Goal: Task Accomplishment & Management: Manage account settings

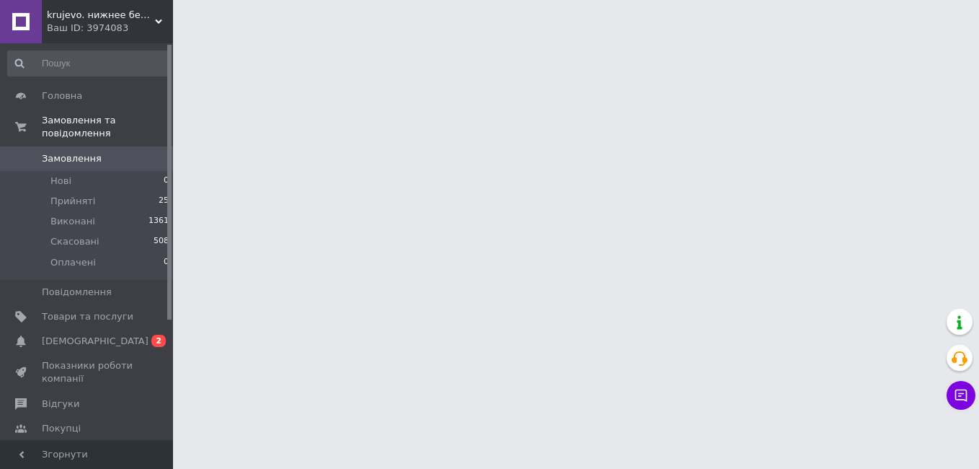
click at [78, 152] on span "Замовлення" at bounding box center [72, 158] width 60 height 13
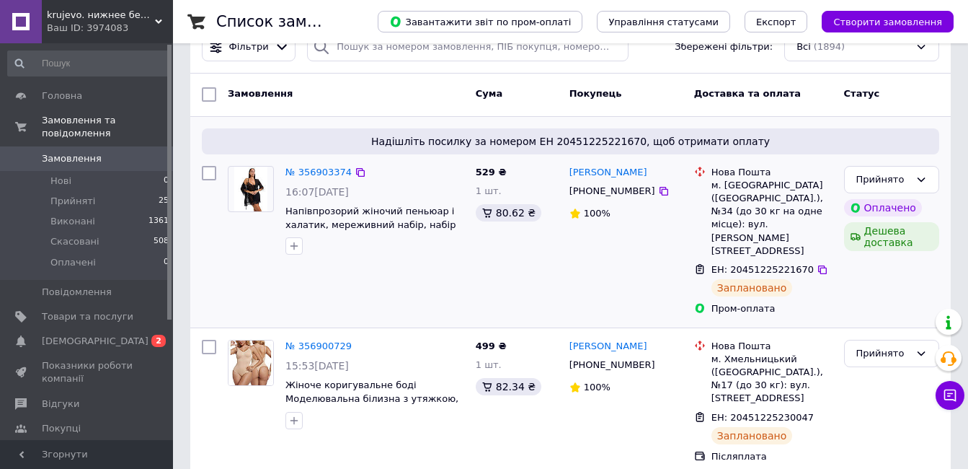
scroll to position [72, 0]
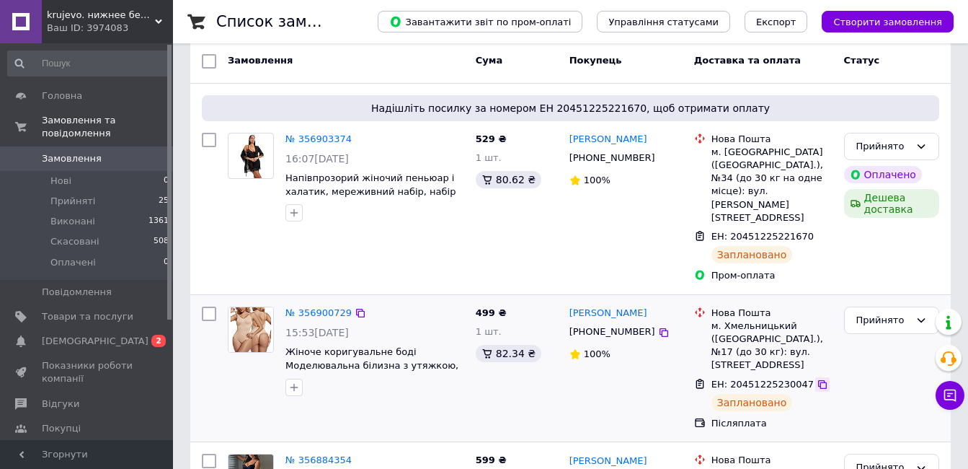
click at [817, 378] on icon at bounding box center [823, 384] width 12 height 12
click at [120, 329] on link "Сповіщення 0 2" at bounding box center [88, 341] width 177 height 25
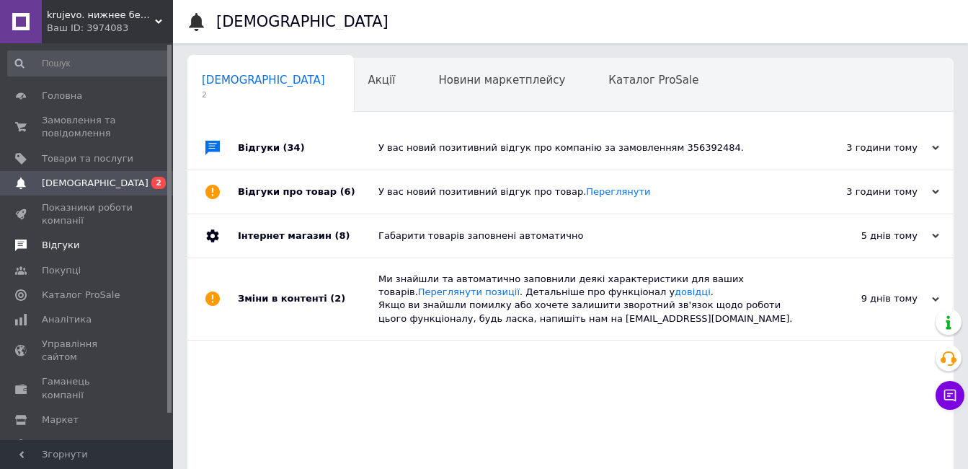
click at [94, 244] on span "Відгуки" at bounding box center [88, 245] width 92 height 13
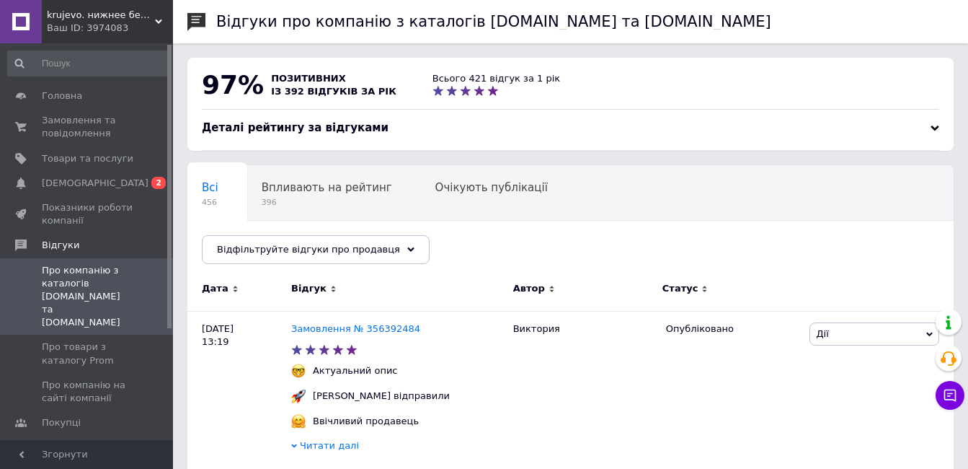
click at [149, 26] on div "Ваш ID: 3974083" at bounding box center [110, 28] width 126 height 13
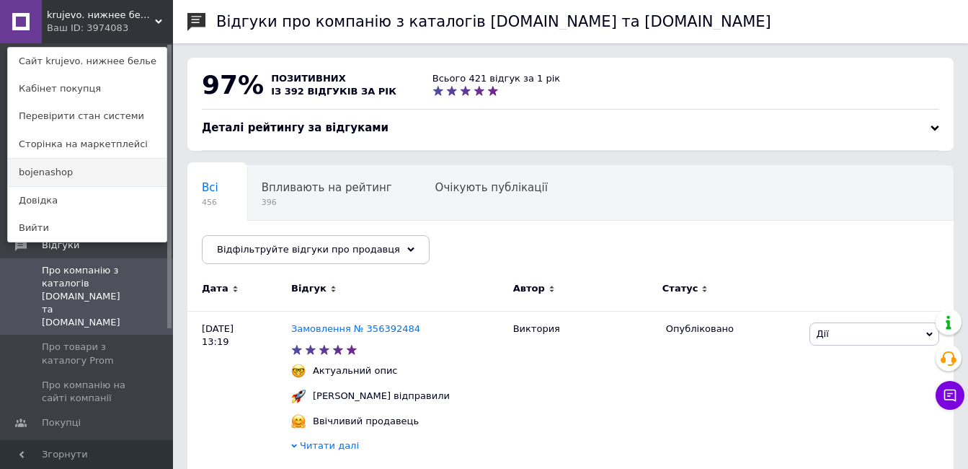
click at [84, 161] on link "bojenashop" at bounding box center [87, 172] width 159 height 27
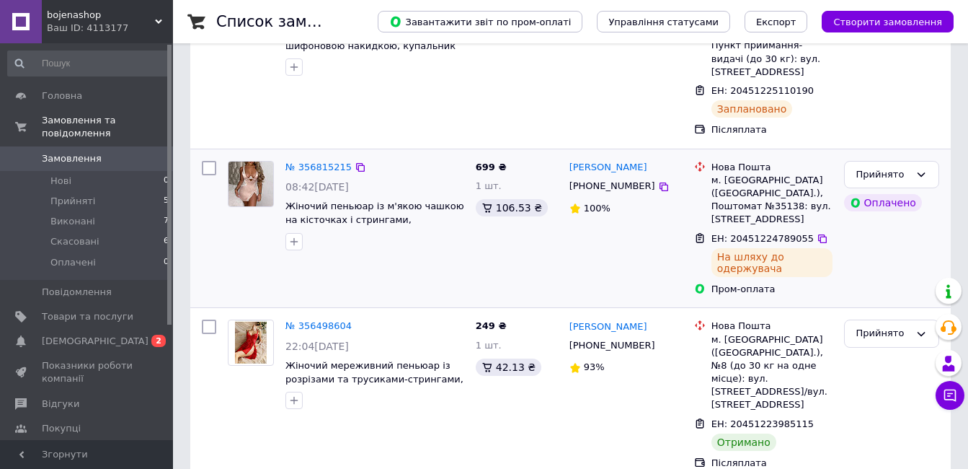
scroll to position [216, 0]
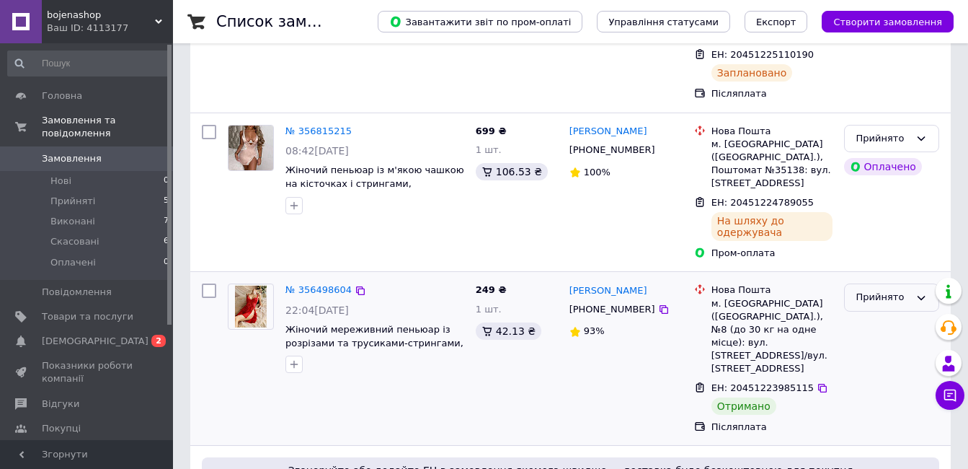
click at [902, 290] on div "Прийнято" at bounding box center [882, 297] width 53 height 15
click at [892, 314] on li "Виконано" at bounding box center [892, 327] width 94 height 27
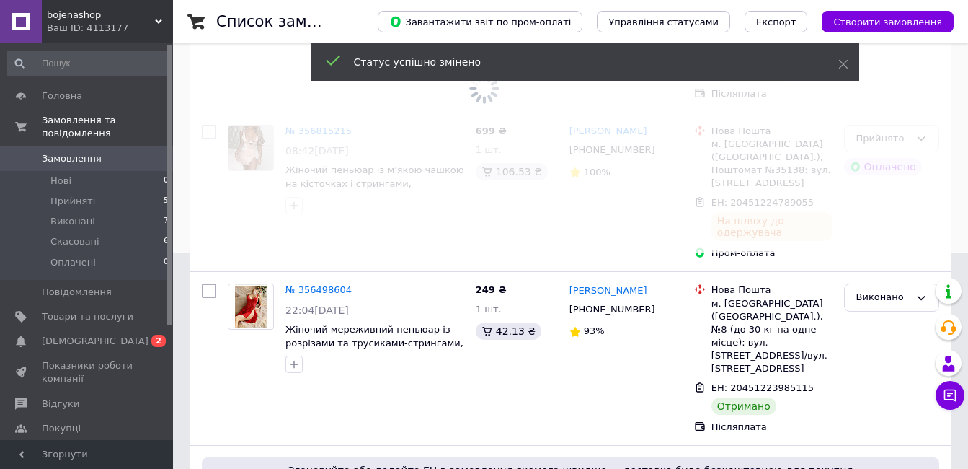
click at [293, 249] on span at bounding box center [484, 18] width 968 height 469
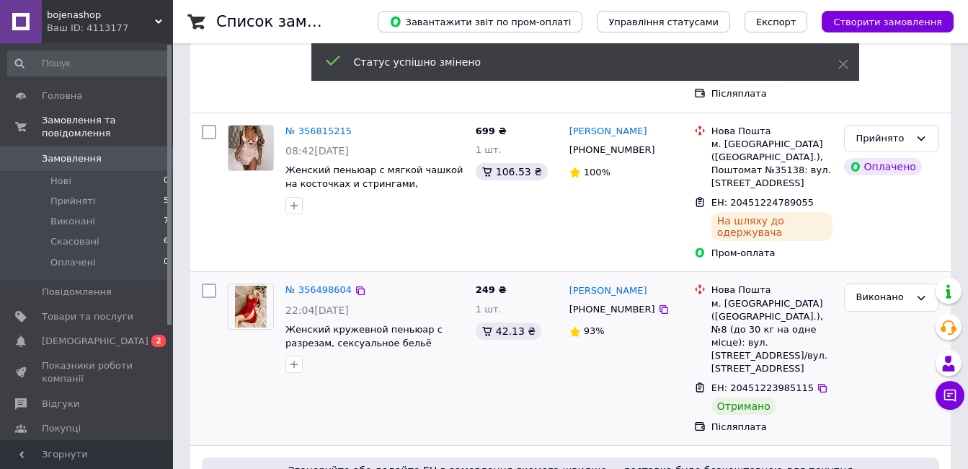
scroll to position [144, 0]
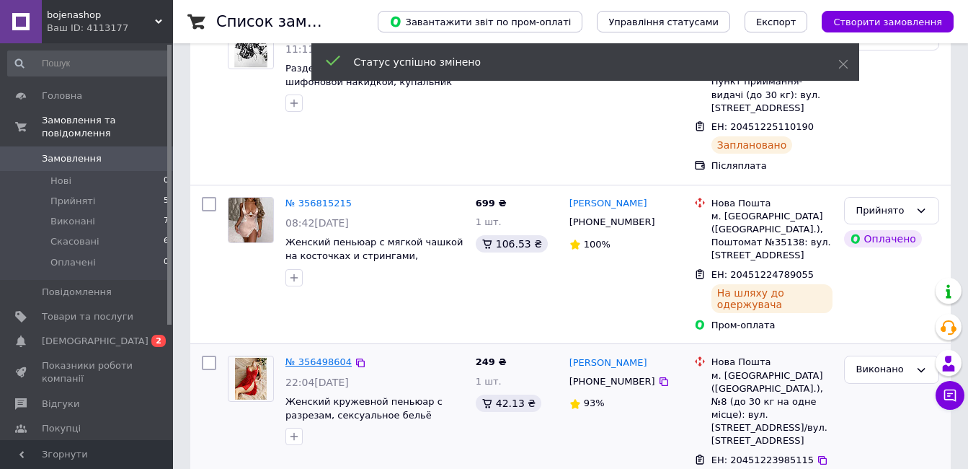
click at [314, 356] on link "№ 356498604" at bounding box center [318, 361] width 66 height 11
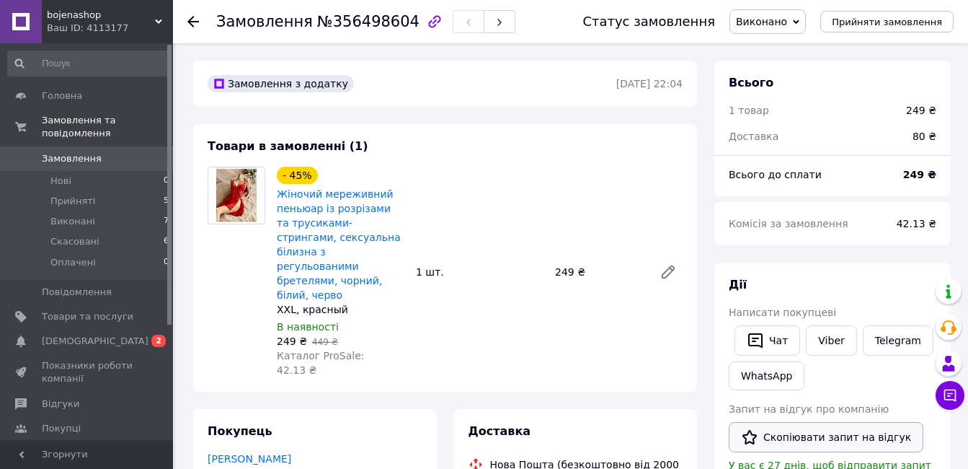
click at [827, 443] on button "Скопіювати запит на відгук" at bounding box center [826, 437] width 195 height 30
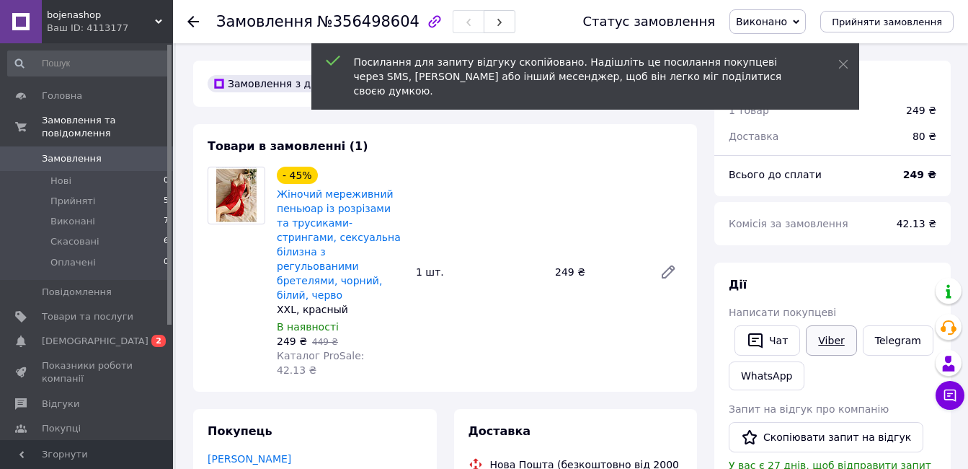
click at [826, 339] on link "Viber" at bounding box center [831, 340] width 50 height 30
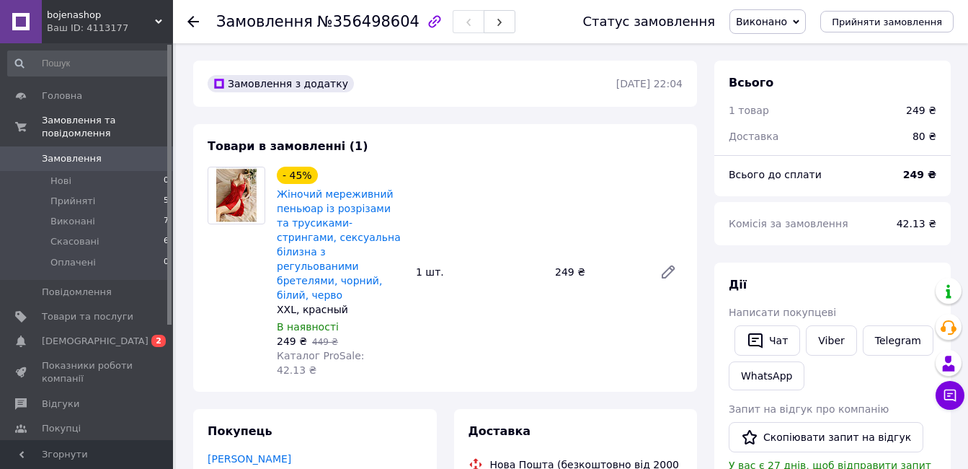
click at [195, 17] on icon at bounding box center [193, 22] width 12 height 12
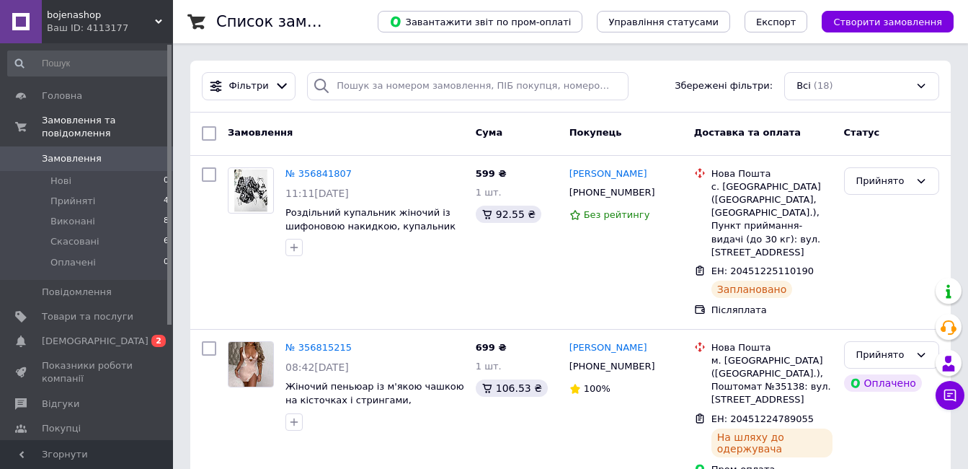
click at [125, 29] on div "Ваш ID: 4113177" at bounding box center [110, 28] width 126 height 13
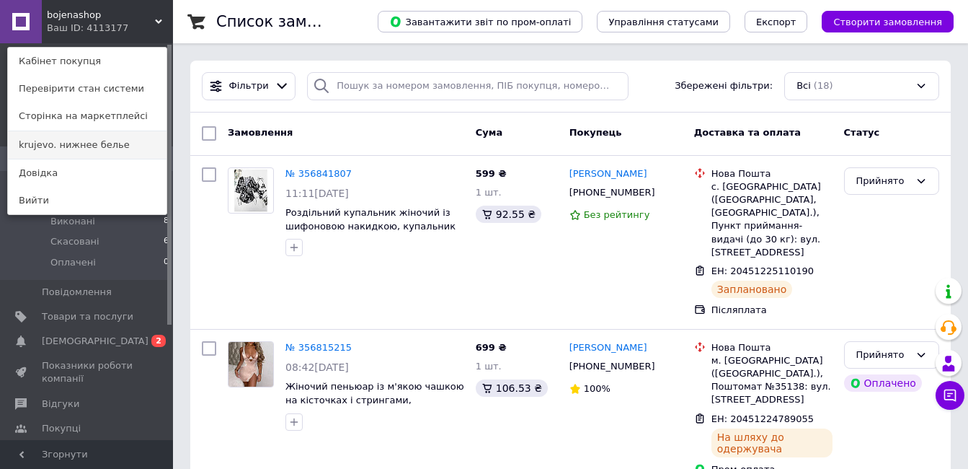
click at [94, 142] on link "krujevo. нижнее белье" at bounding box center [87, 144] width 159 height 27
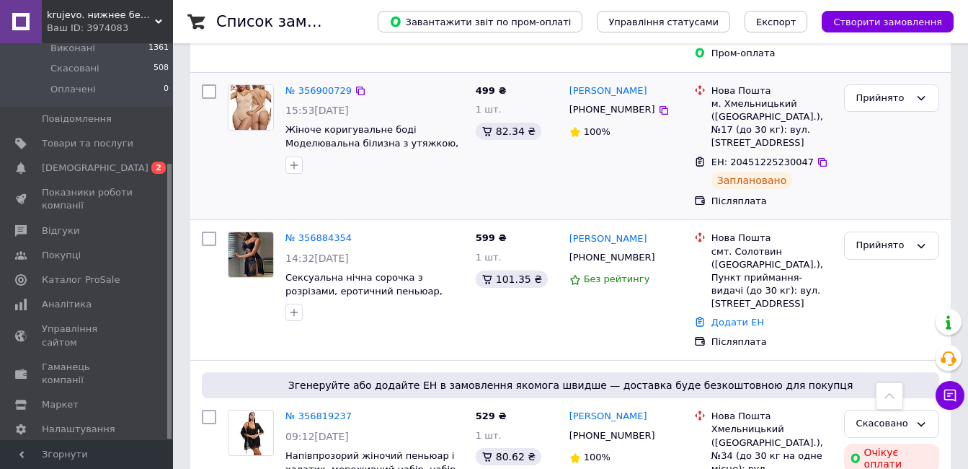
scroll to position [288, 0]
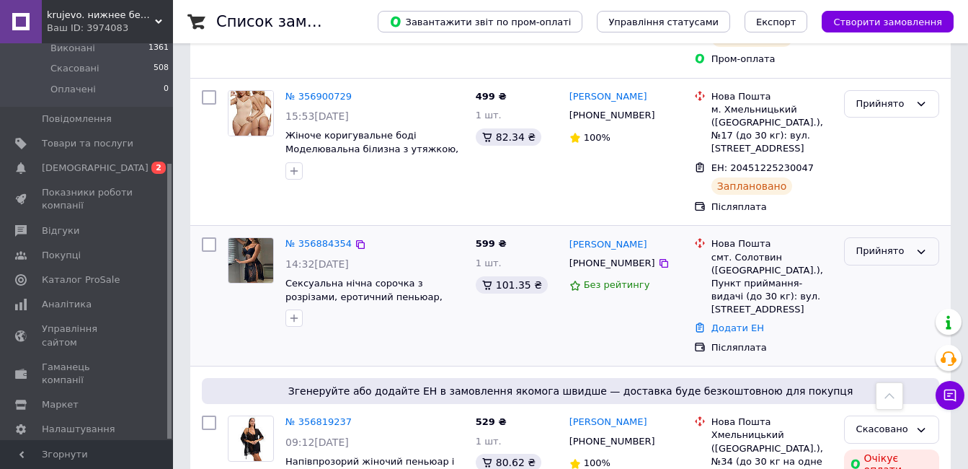
click at [868, 244] on div "Прийнято" at bounding box center [882, 251] width 53 height 15
click at [872, 295] on li "Скасовано" at bounding box center [892, 308] width 94 height 27
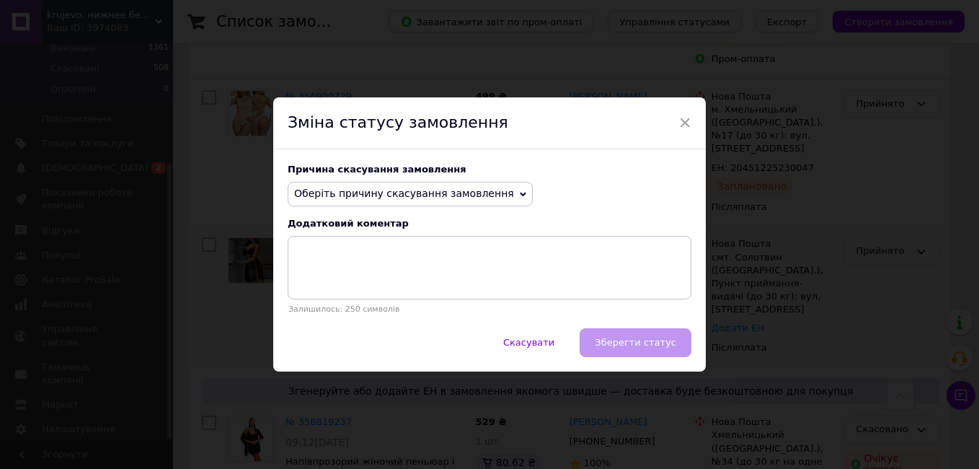
click at [410, 186] on span "Оберіть причину скасування замовлення" at bounding box center [410, 194] width 245 height 25
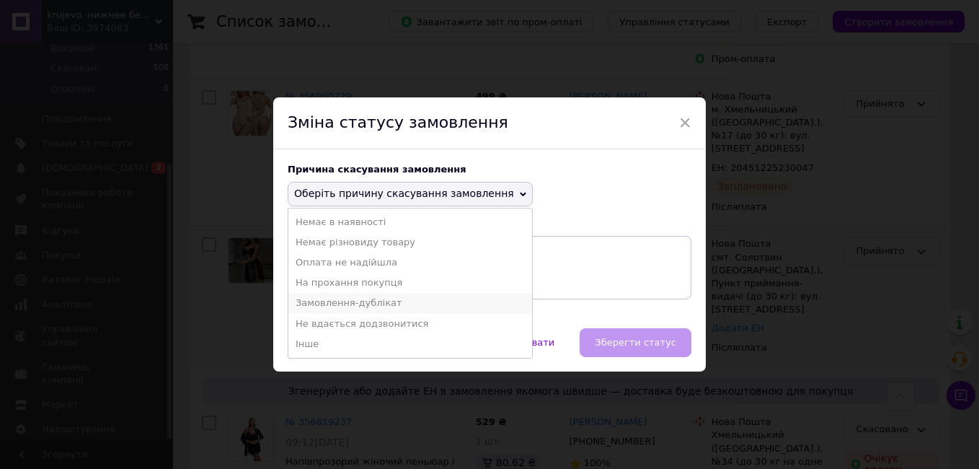
click at [319, 306] on li "Замовлення-дублікат" at bounding box center [410, 303] width 244 height 20
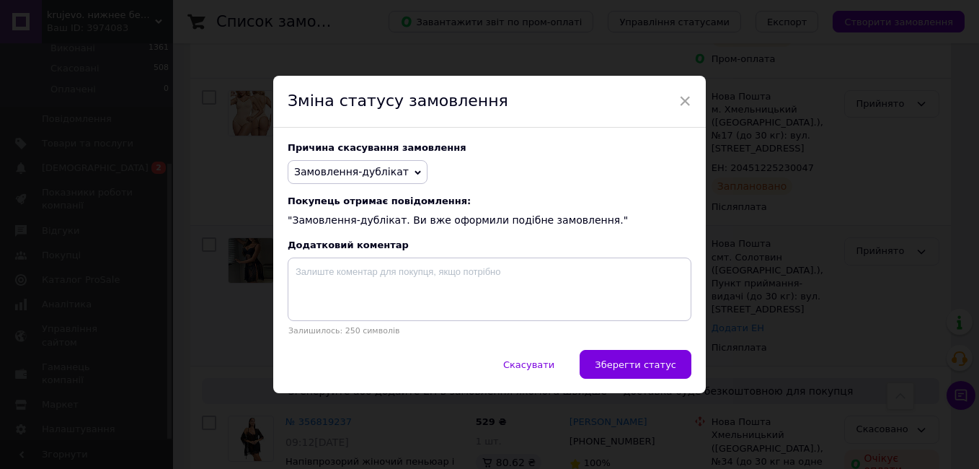
click at [664, 365] on span "Зберегти статус" at bounding box center [635, 364] width 81 height 11
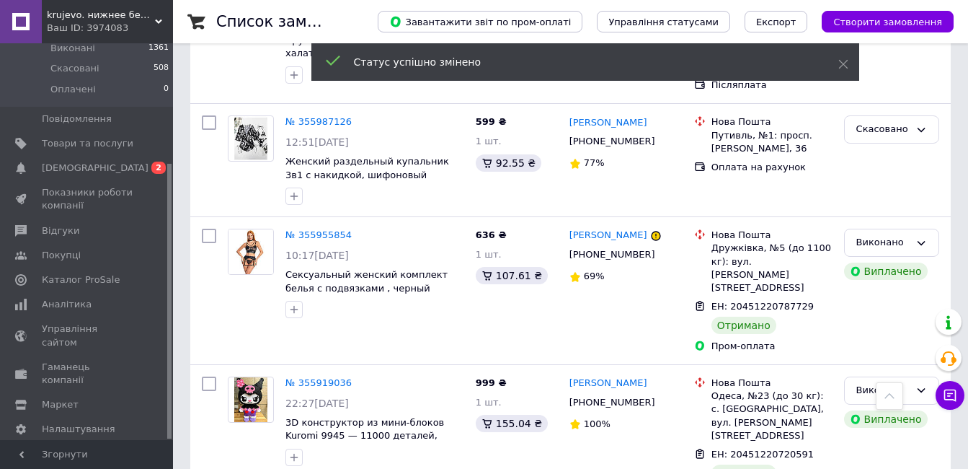
scroll to position [6637, 0]
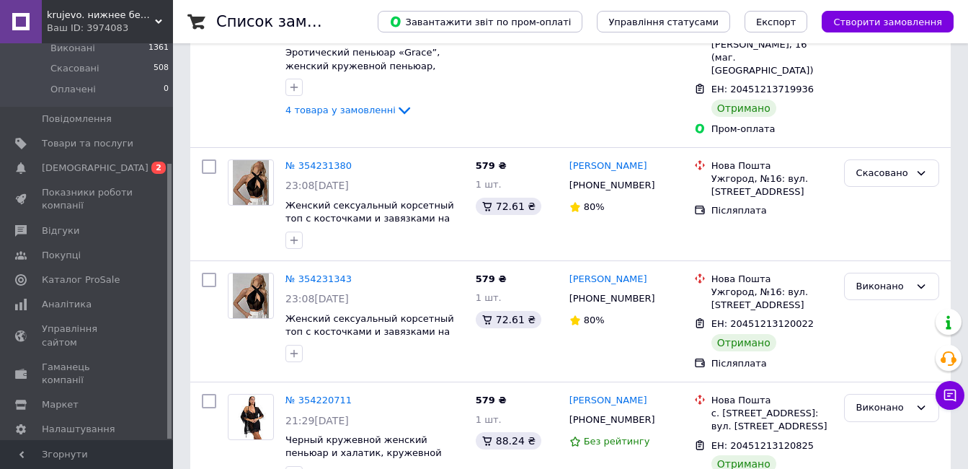
scroll to position [6489, 0]
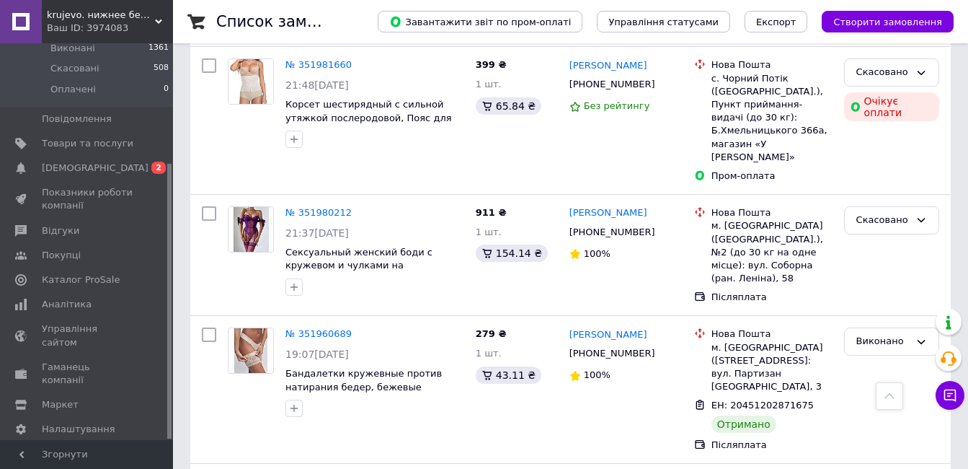
scroll to position [6394, 0]
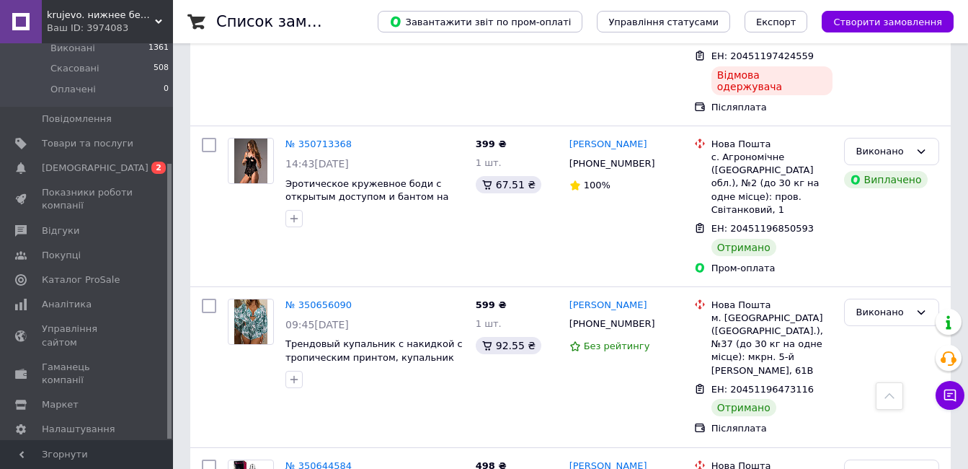
scroll to position [2532, 0]
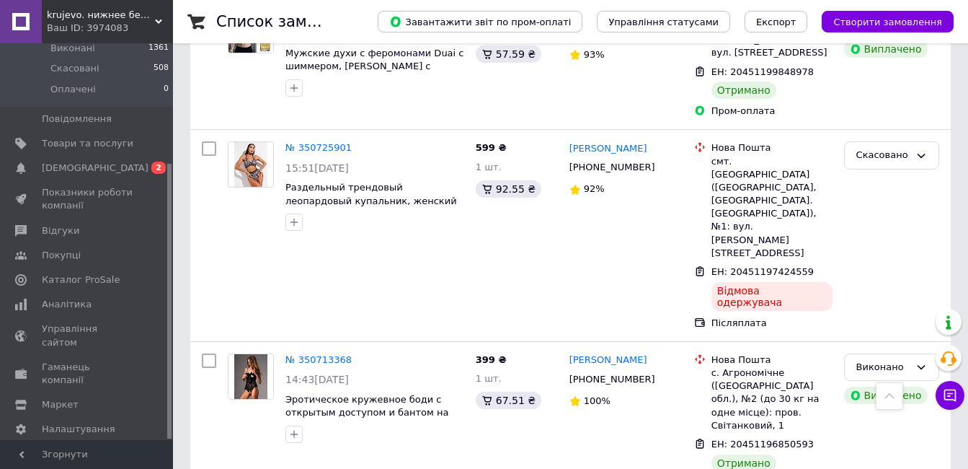
scroll to position [2387, 0]
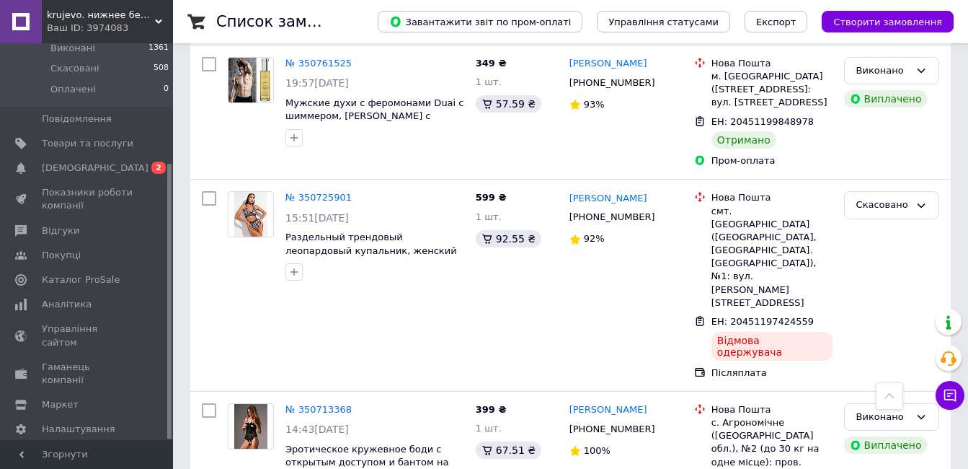
scroll to position [2315, 0]
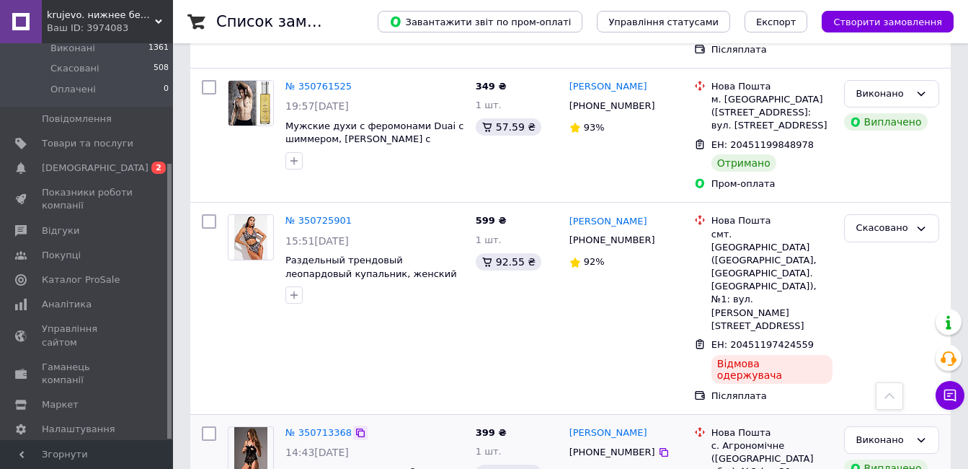
click at [355, 427] on icon at bounding box center [361, 433] width 12 height 12
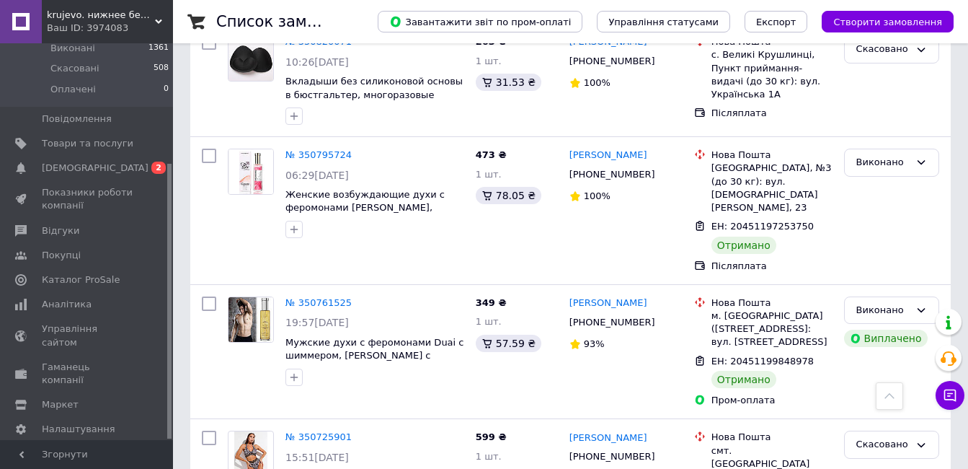
scroll to position [2027, 0]
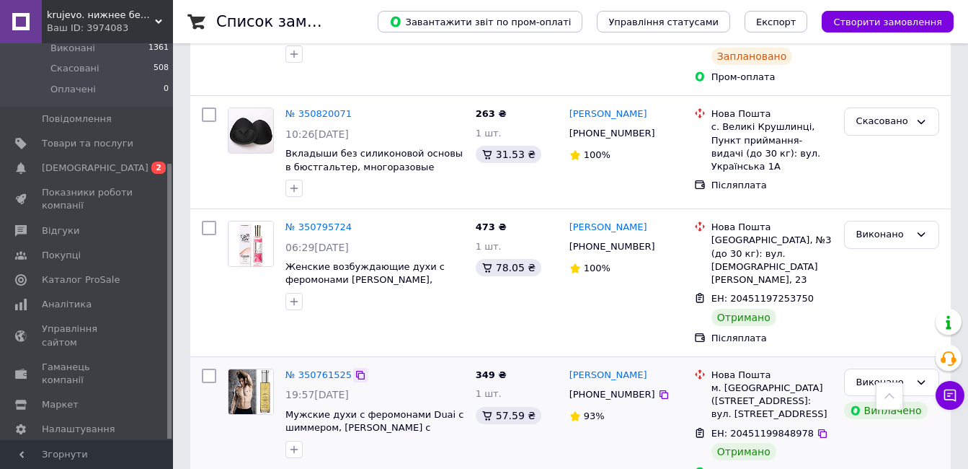
click at [356, 371] on icon at bounding box center [360, 375] width 9 height 9
click at [817, 427] on icon at bounding box center [823, 433] width 12 height 12
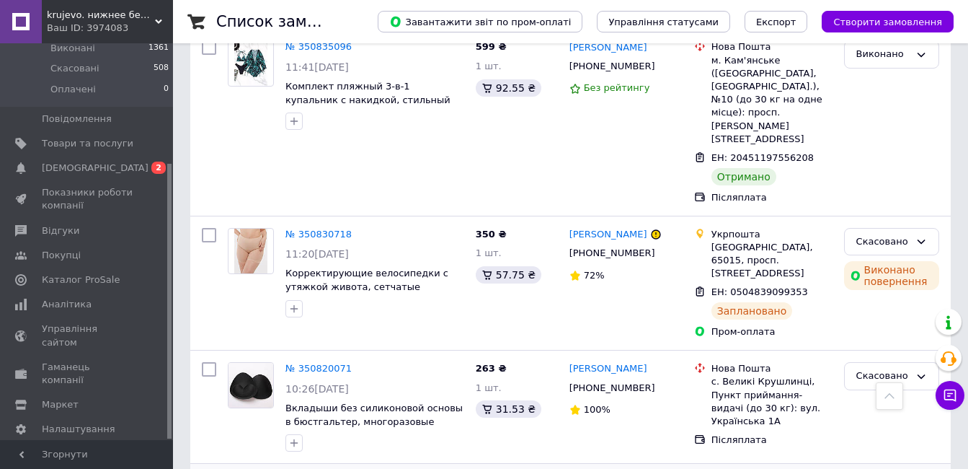
scroll to position [1739, 0]
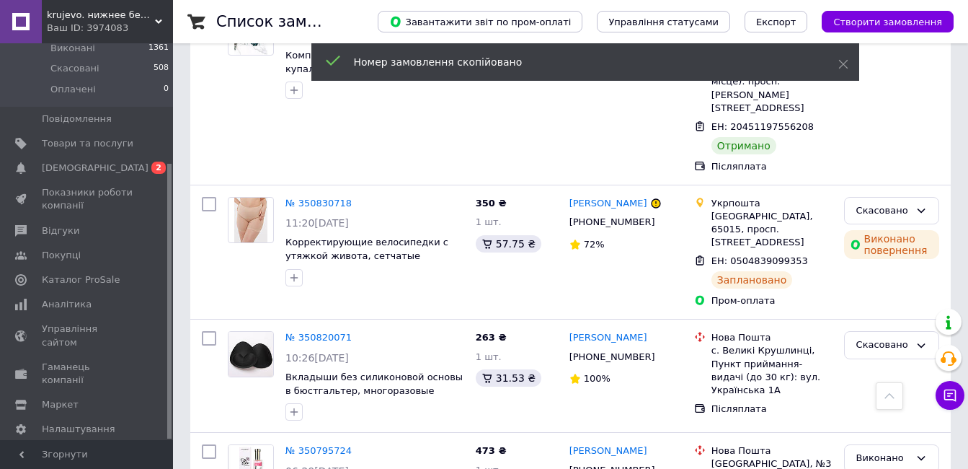
scroll to position [1883, 0]
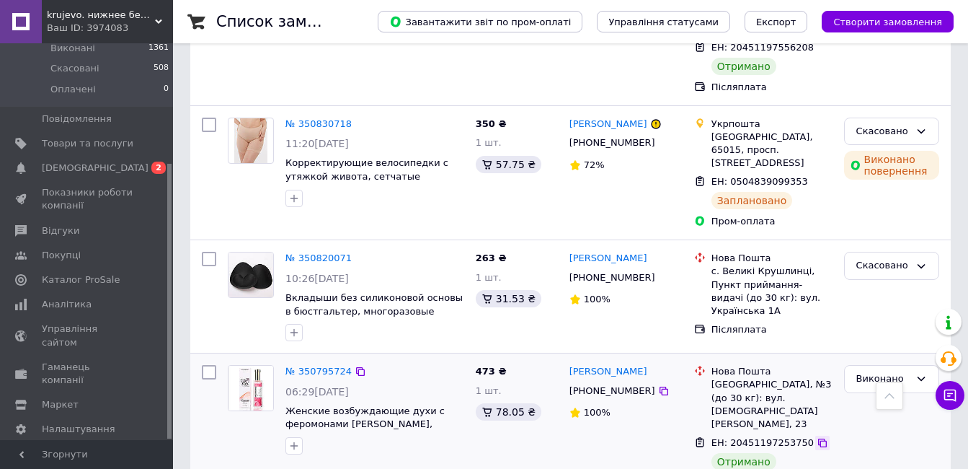
click at [817, 437] on icon at bounding box center [823, 443] width 12 height 12
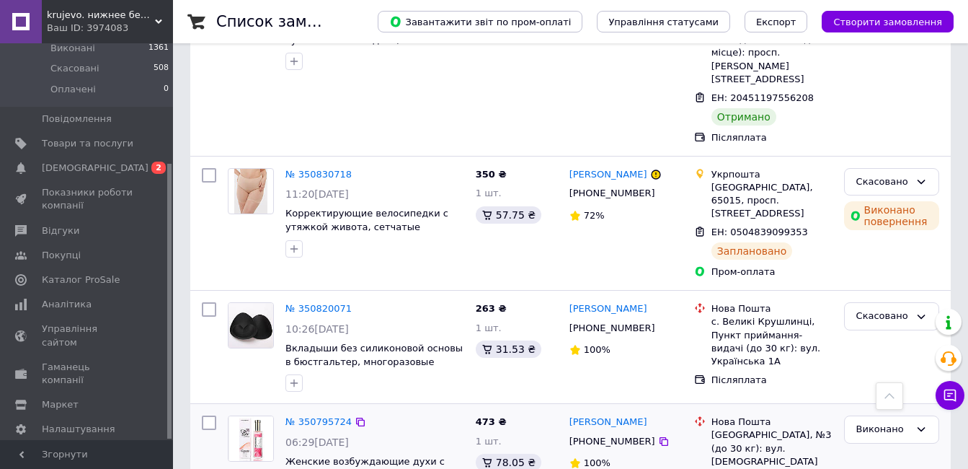
scroll to position [1739, 0]
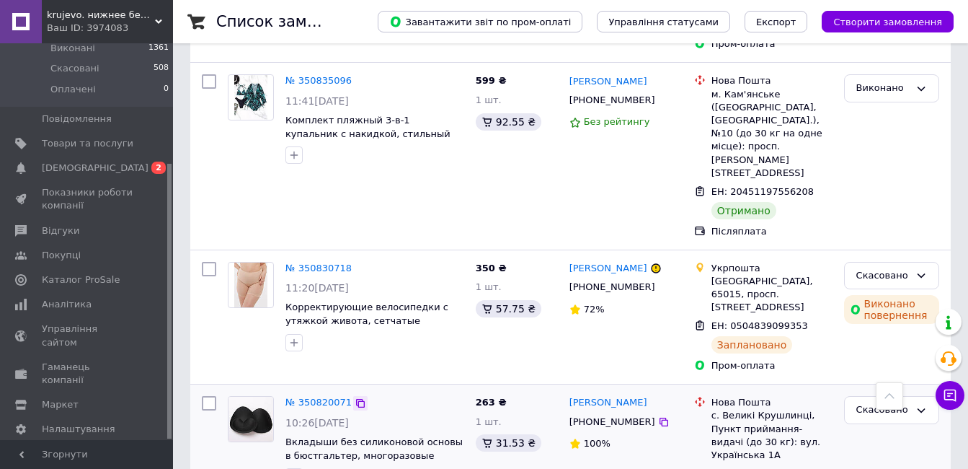
click at [355, 397] on icon at bounding box center [361, 403] width 12 height 12
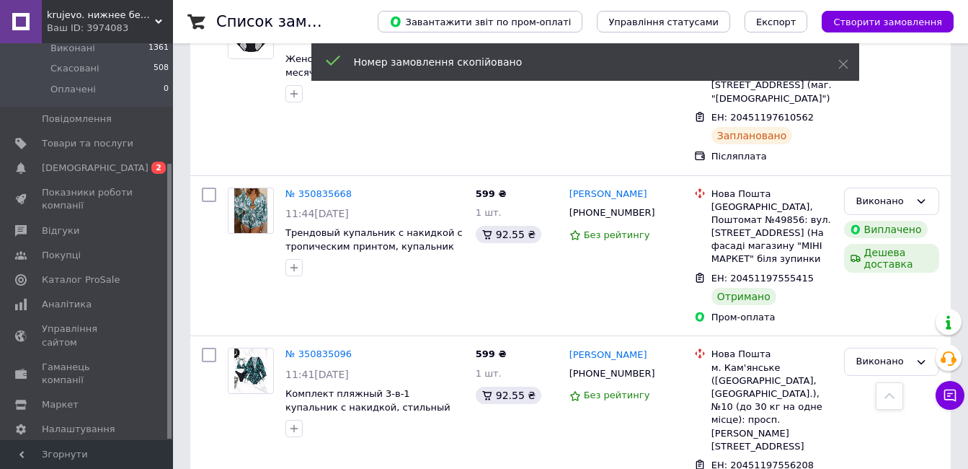
scroll to position [1378, 0]
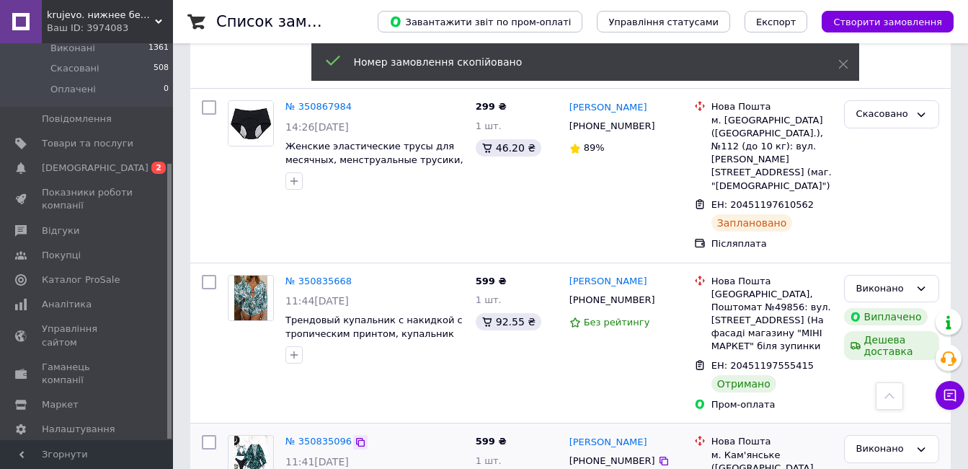
click at [356, 438] on icon at bounding box center [360, 442] width 9 height 9
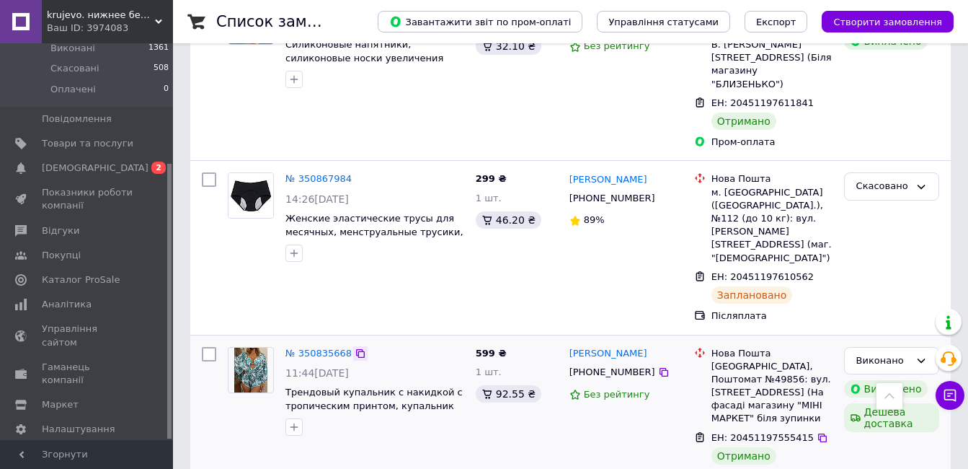
click at [358, 347] on icon at bounding box center [361, 353] width 12 height 12
drag, startPoint x: 808, startPoint y: 290, endPoint x: 791, endPoint y: 295, distance: 18.0
click at [817, 432] on icon at bounding box center [823, 438] width 12 height 12
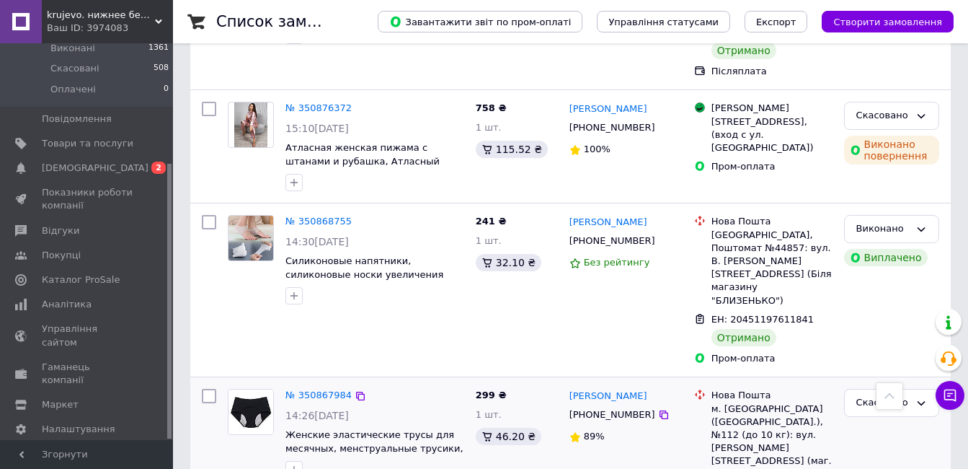
scroll to position [1018, 0]
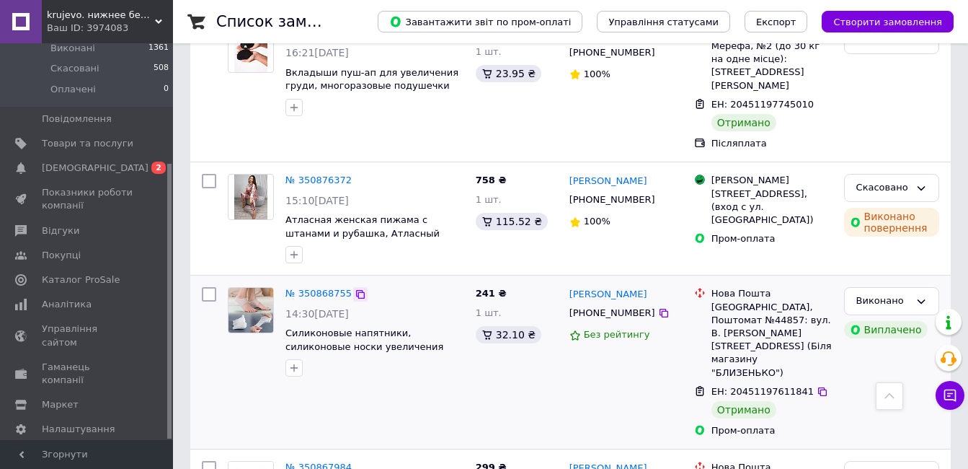
click at [355, 288] on icon at bounding box center [361, 294] width 12 height 12
click at [356, 290] on icon at bounding box center [360, 294] width 9 height 9
click at [818, 387] on icon at bounding box center [822, 391] width 9 height 9
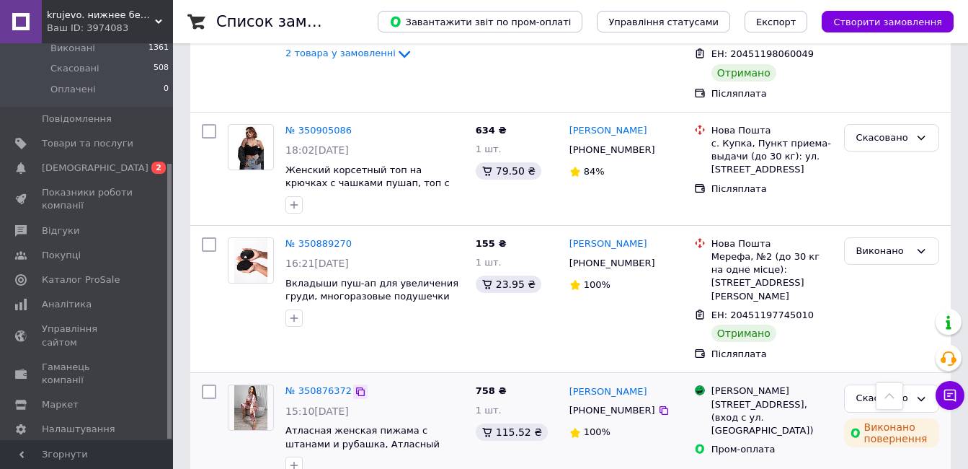
scroll to position [729, 0]
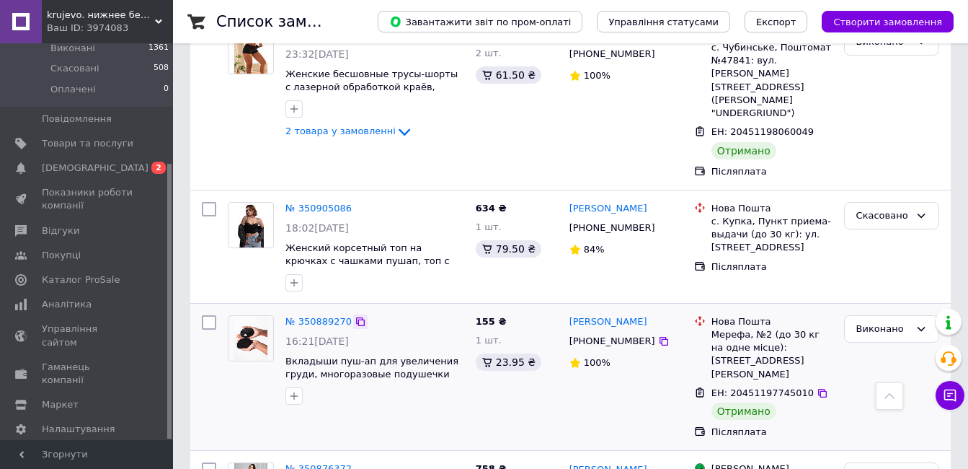
click at [356, 317] on icon at bounding box center [360, 321] width 9 height 9
click at [818, 389] on icon at bounding box center [822, 393] width 9 height 9
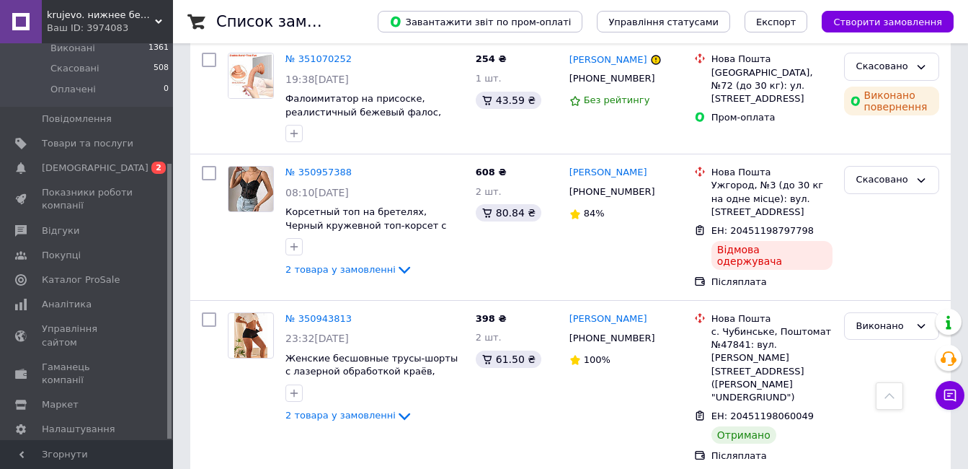
scroll to position [441, 0]
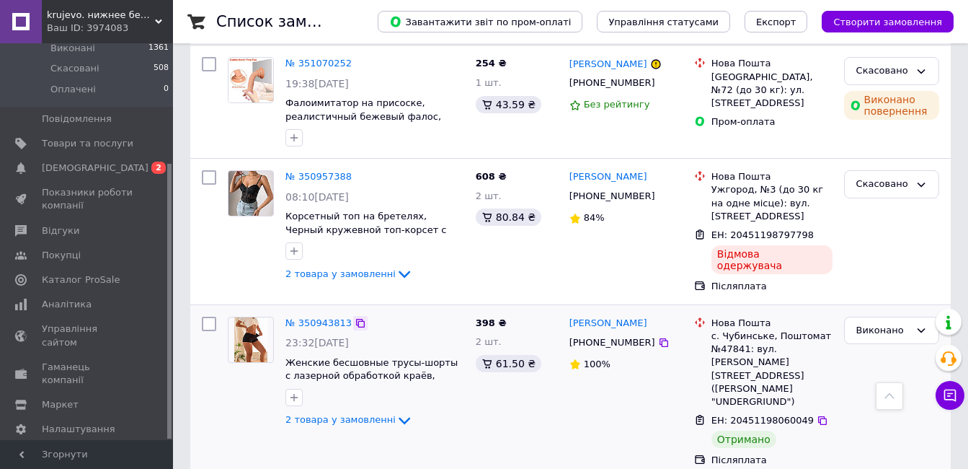
click at [355, 317] on icon at bounding box center [361, 323] width 12 height 12
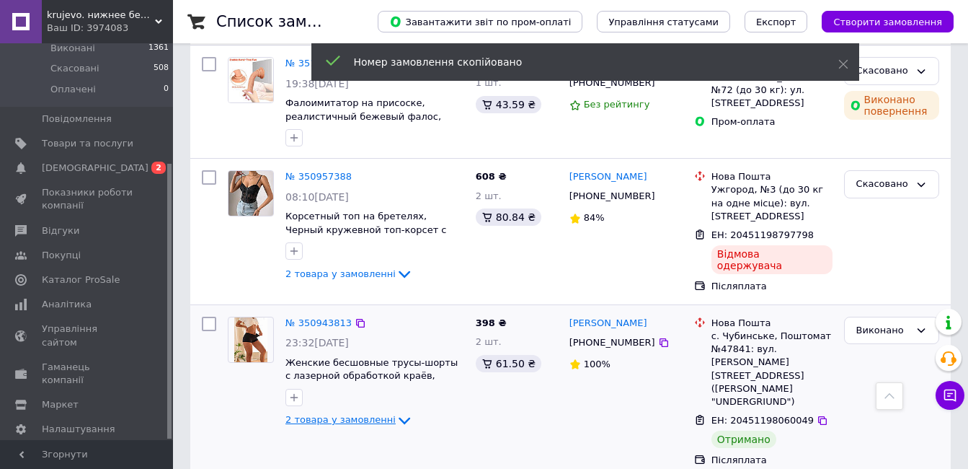
click at [396, 412] on icon at bounding box center [404, 420] width 17 height 17
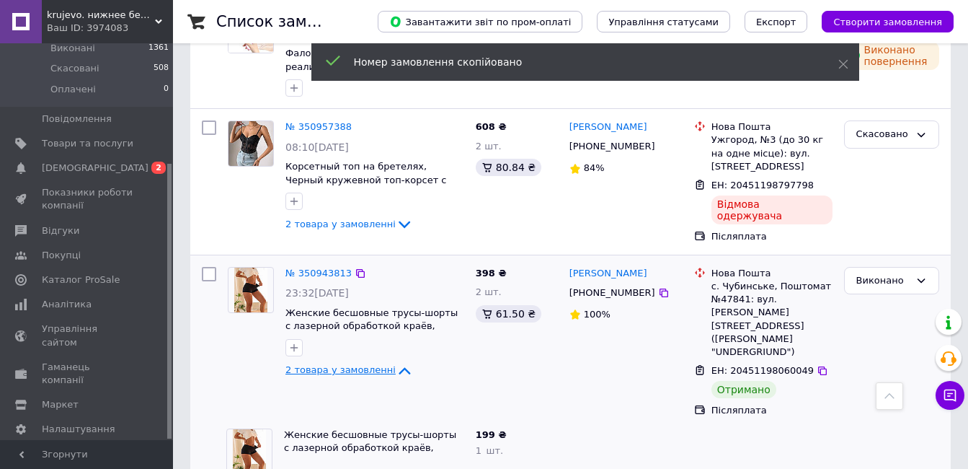
scroll to position [513, 0]
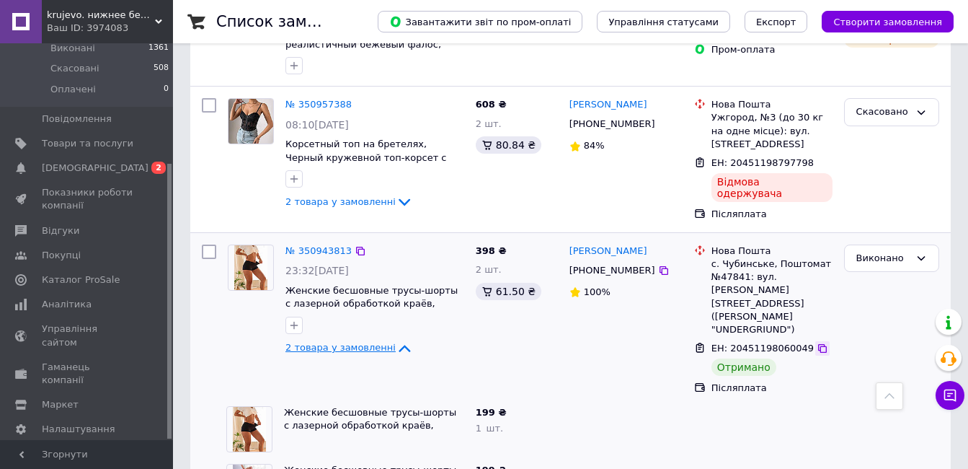
click at [818, 344] on icon at bounding box center [822, 348] width 9 height 9
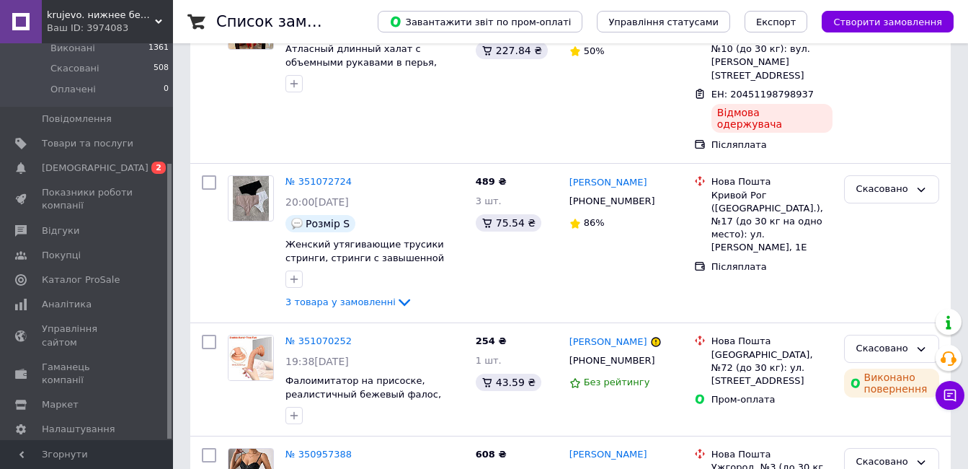
scroll to position [81, 0]
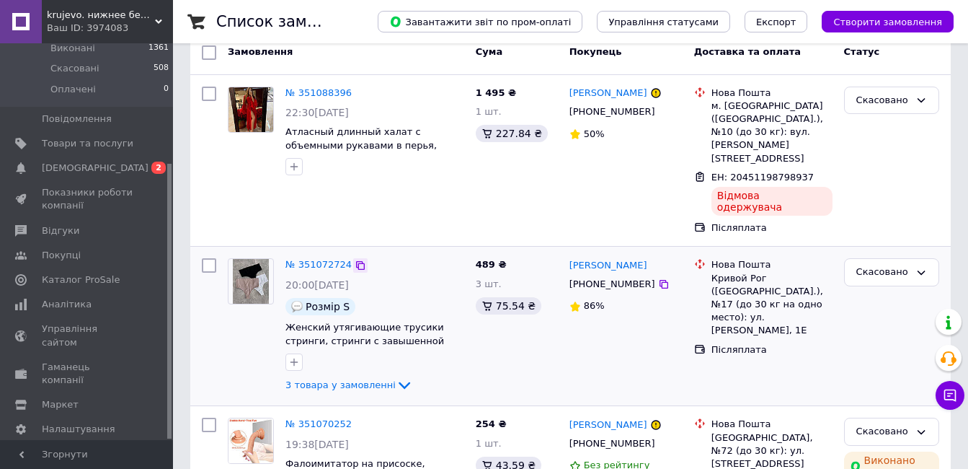
click at [356, 259] on icon at bounding box center [361, 265] width 12 height 12
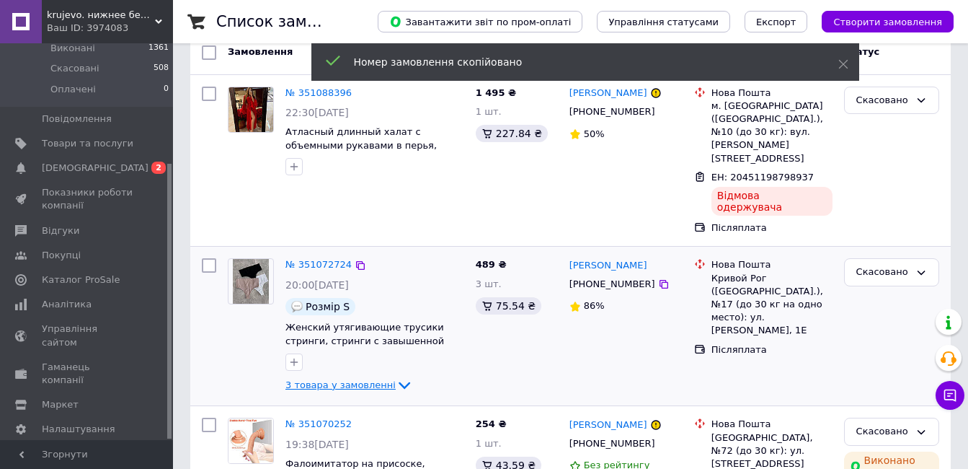
click at [396, 376] on icon at bounding box center [404, 384] width 17 height 17
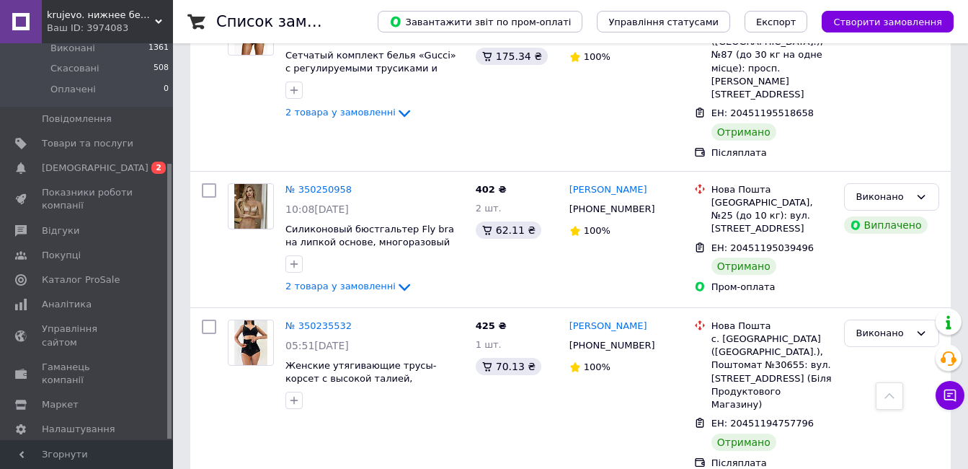
scroll to position [6957, 0]
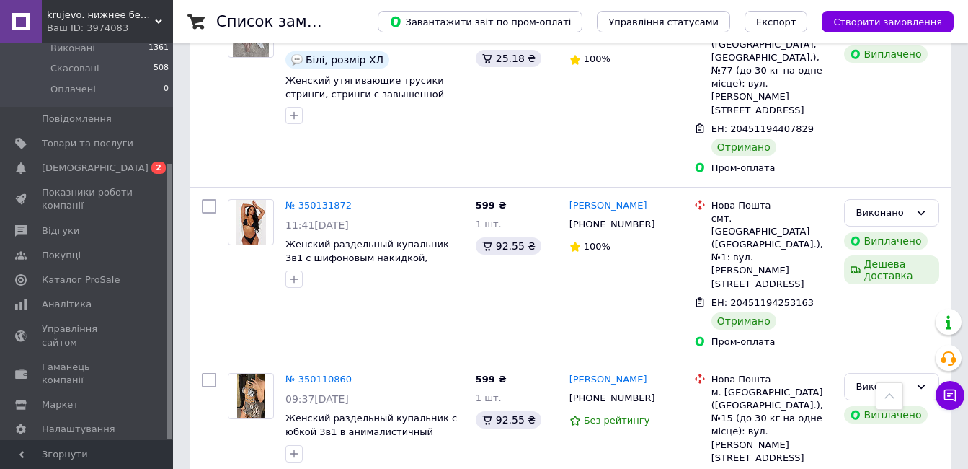
drag, startPoint x: 393, startPoint y: 448, endPoint x: 461, endPoint y: 468, distance: 70.5
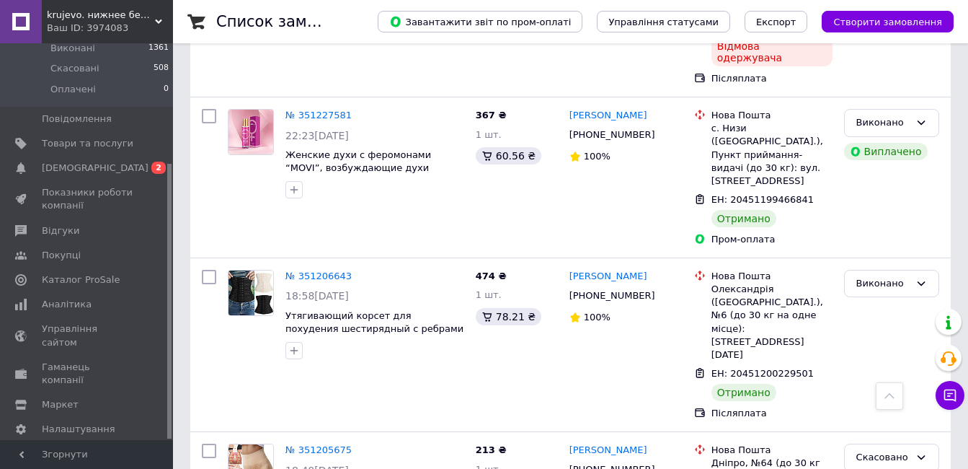
scroll to position [6639, 0]
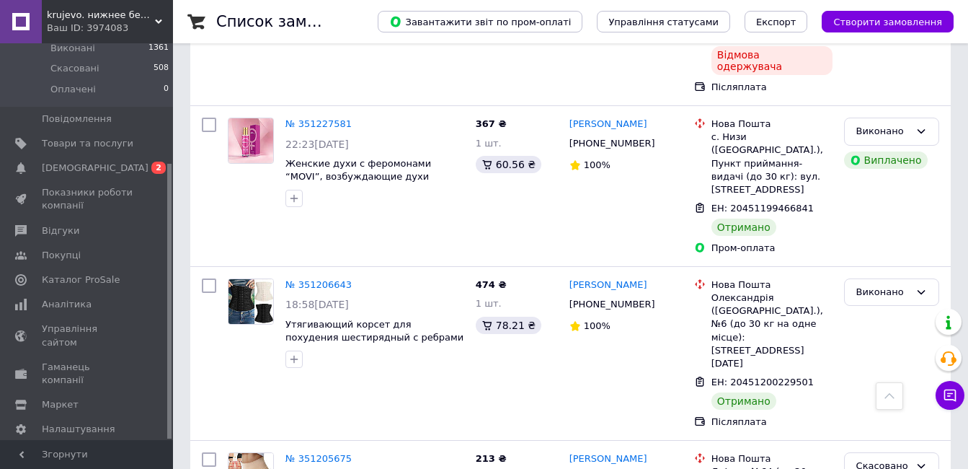
scroll to position [6567, 0]
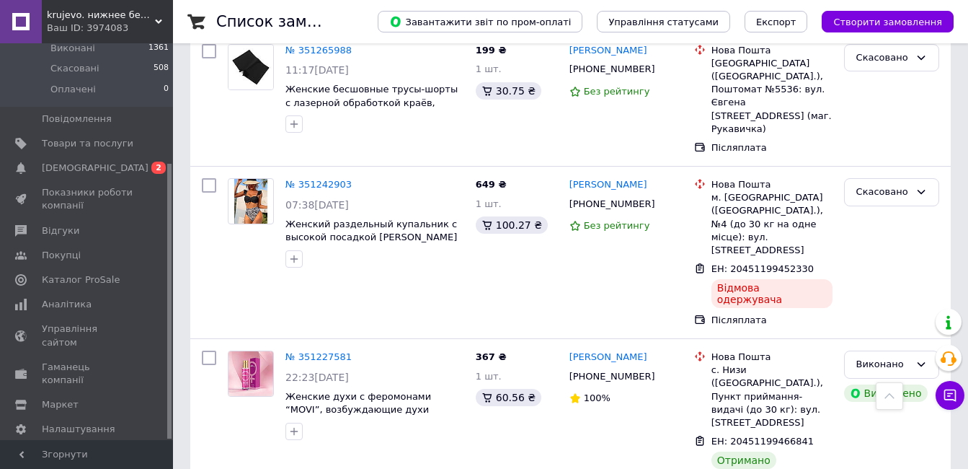
scroll to position [6278, 0]
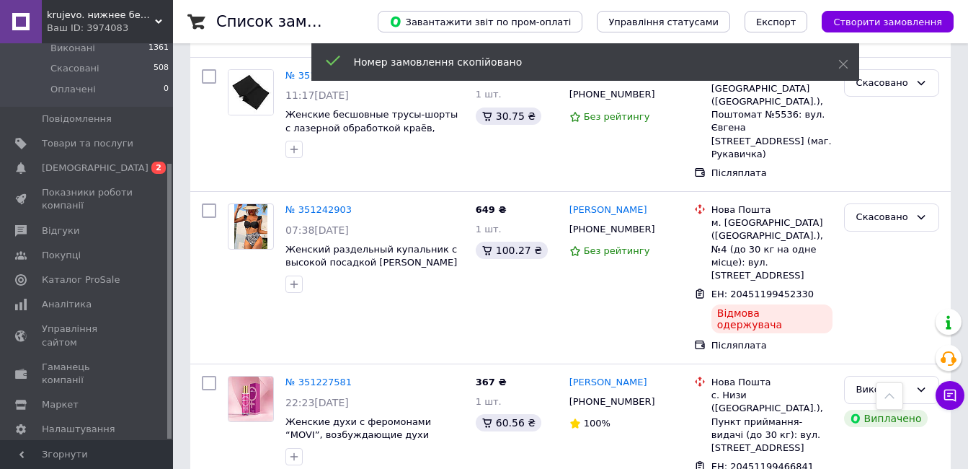
scroll to position [6350, 0]
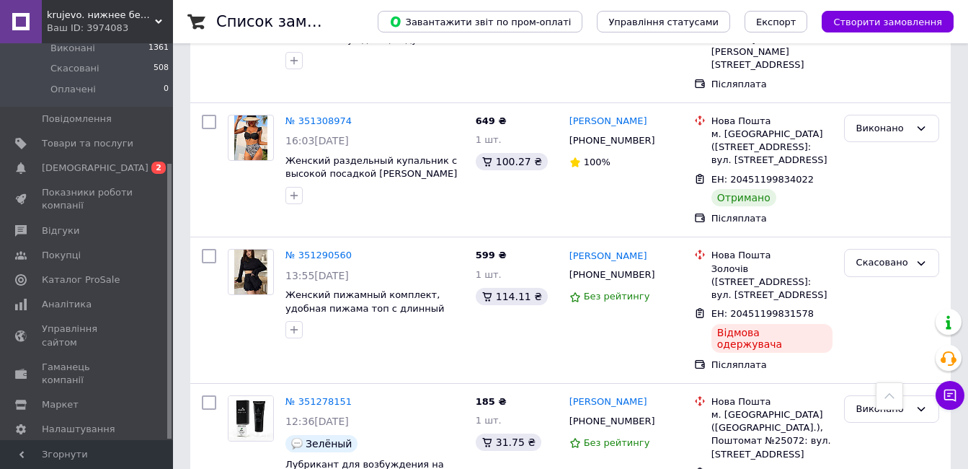
scroll to position [5846, 0]
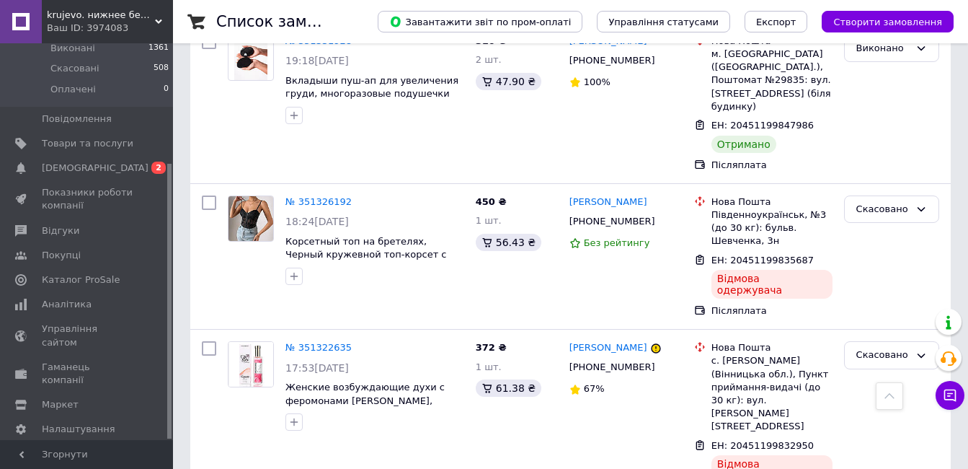
scroll to position [5269, 0]
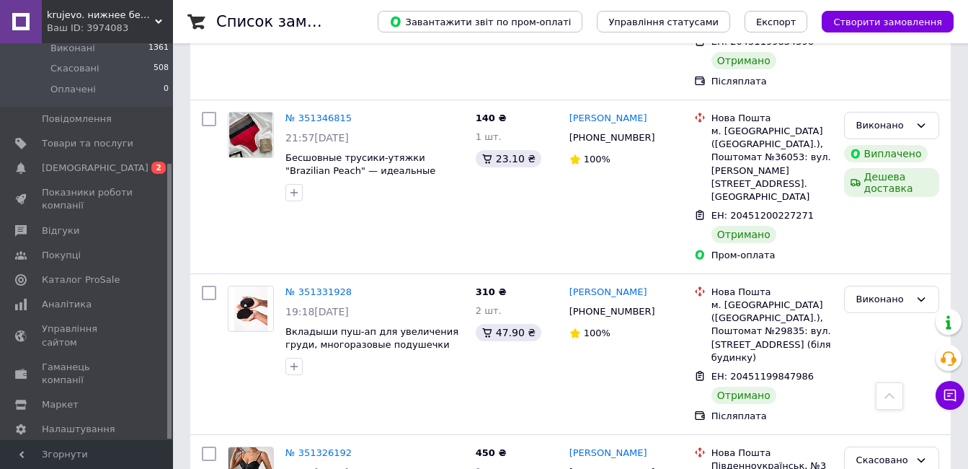
scroll to position [5053, 0]
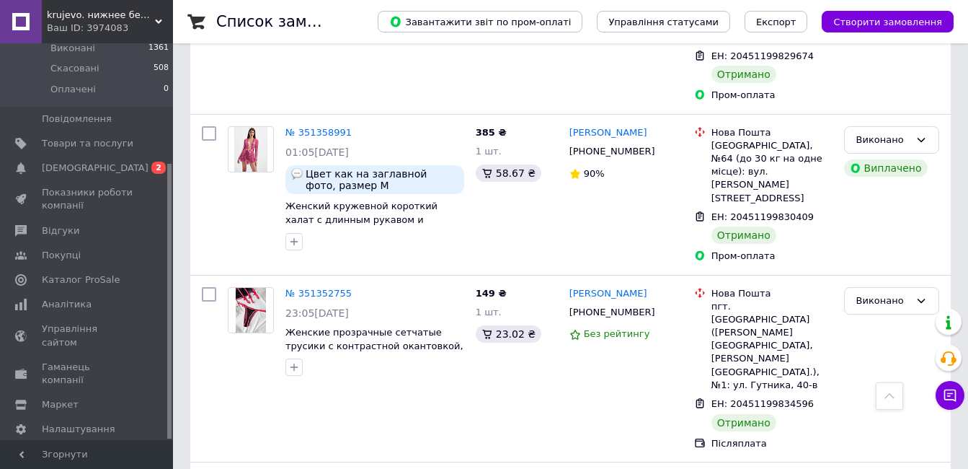
scroll to position [4620, 0]
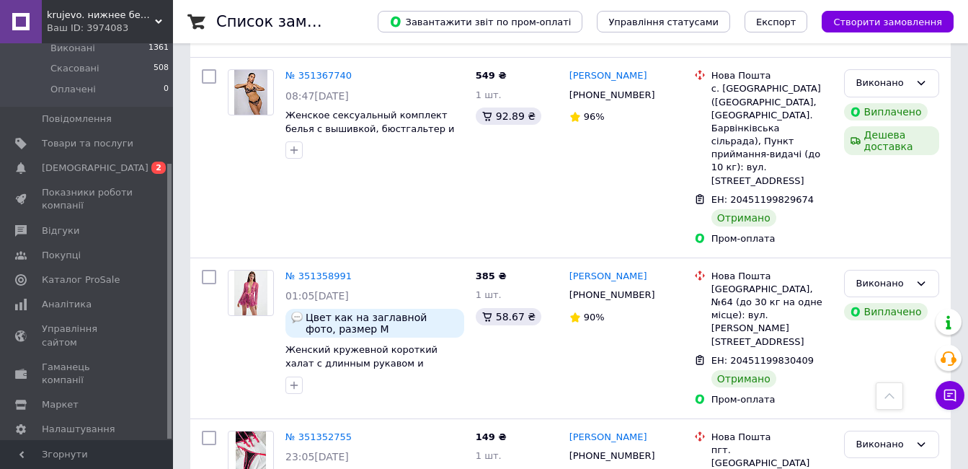
scroll to position [4548, 0]
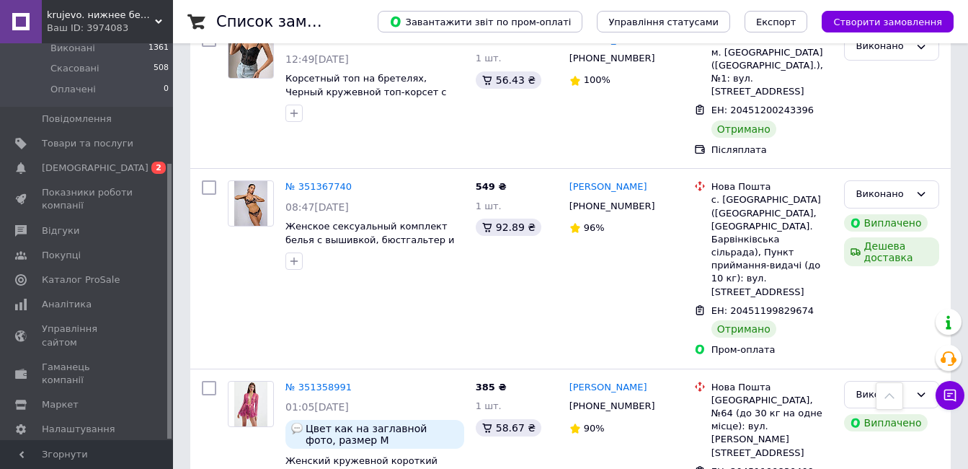
scroll to position [4404, 0]
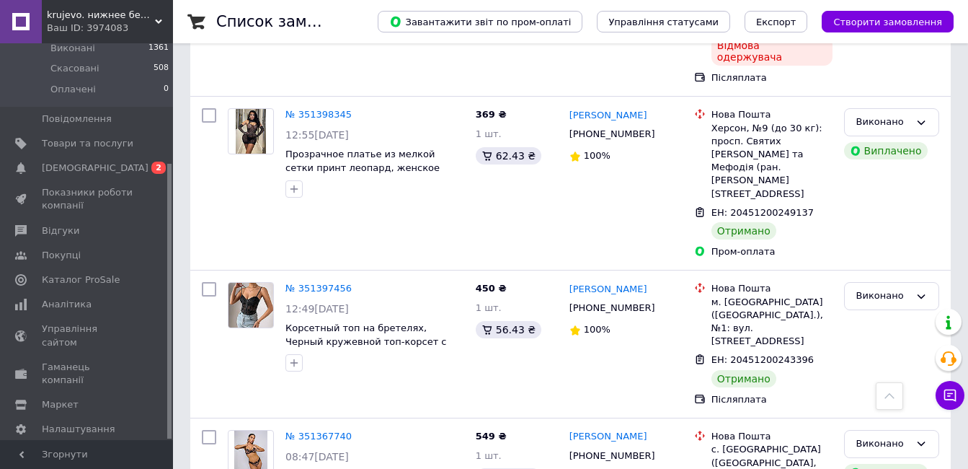
scroll to position [4188, 0]
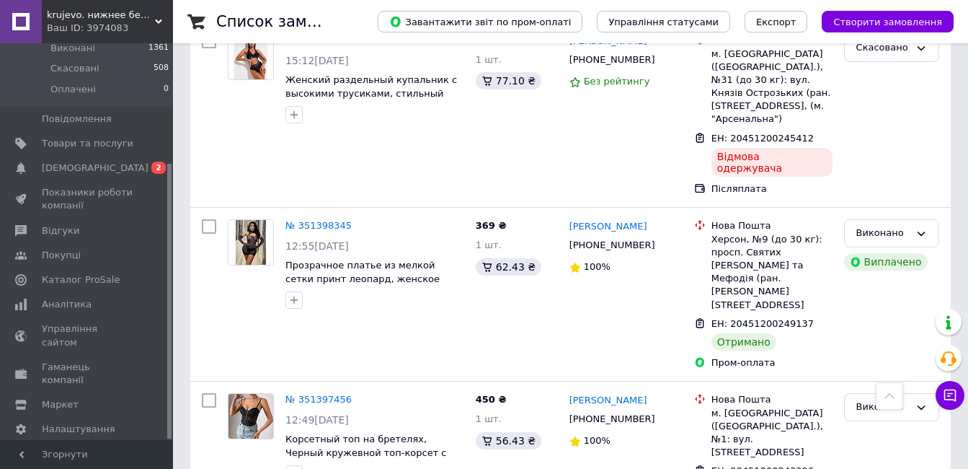
scroll to position [4044, 0]
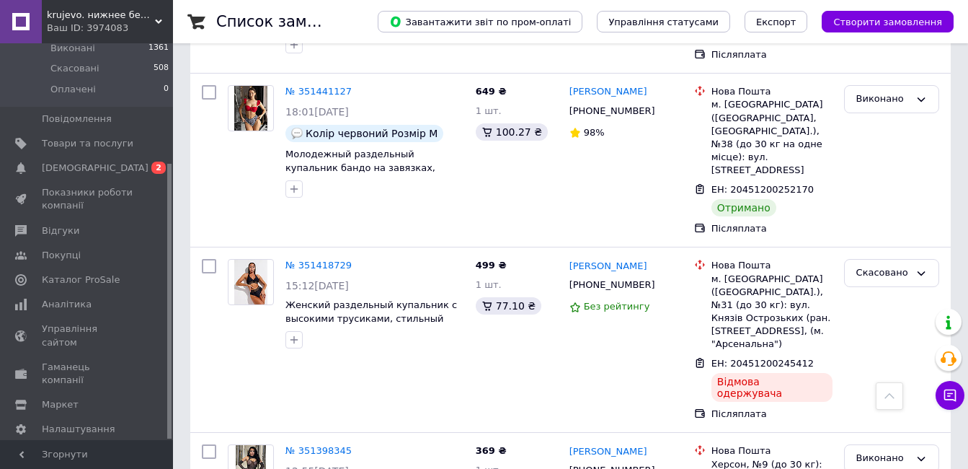
scroll to position [3828, 0]
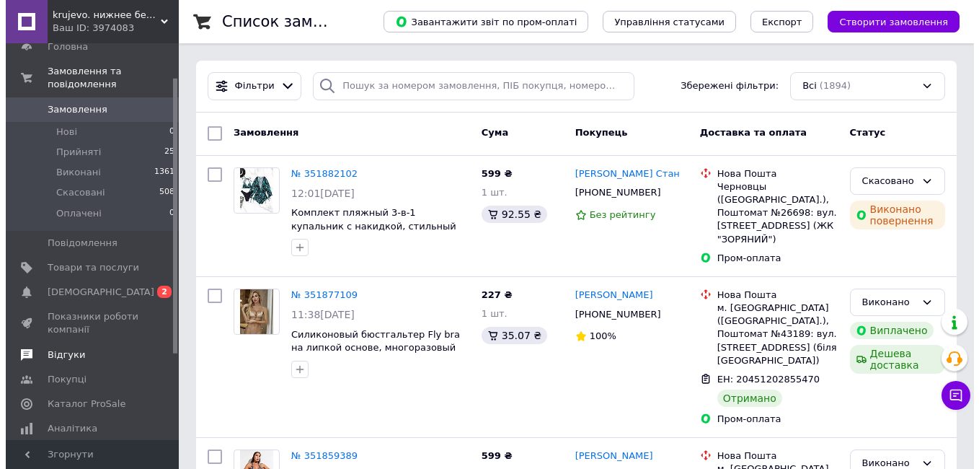
scroll to position [0, 0]
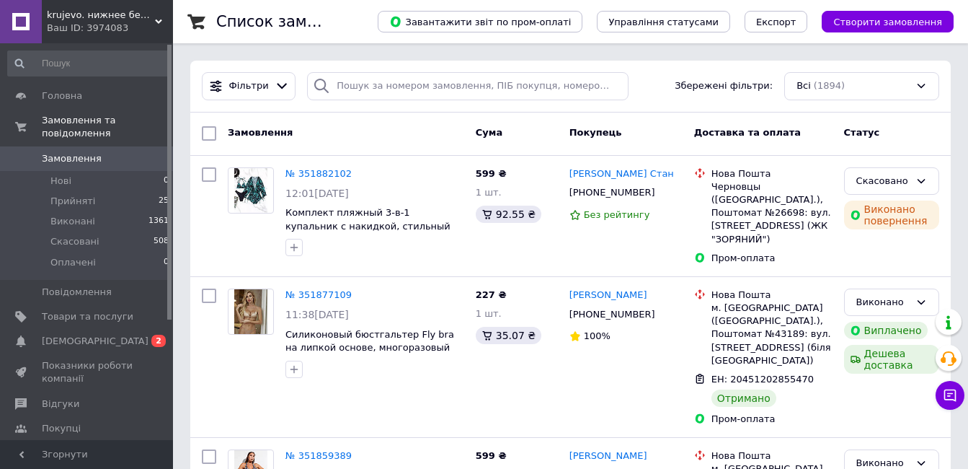
click at [83, 152] on span "Замовлення" at bounding box center [72, 158] width 60 height 13
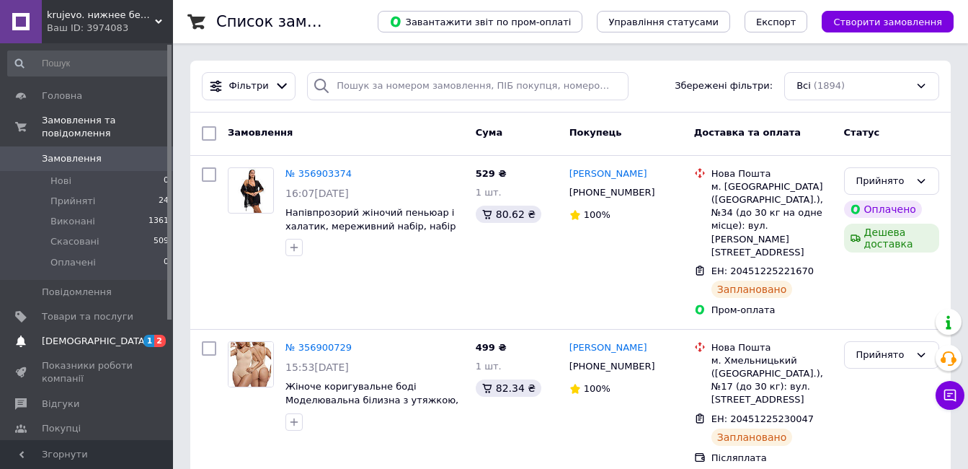
click at [90, 334] on span "[DEMOGRAPHIC_DATA]" at bounding box center [95, 340] width 107 height 13
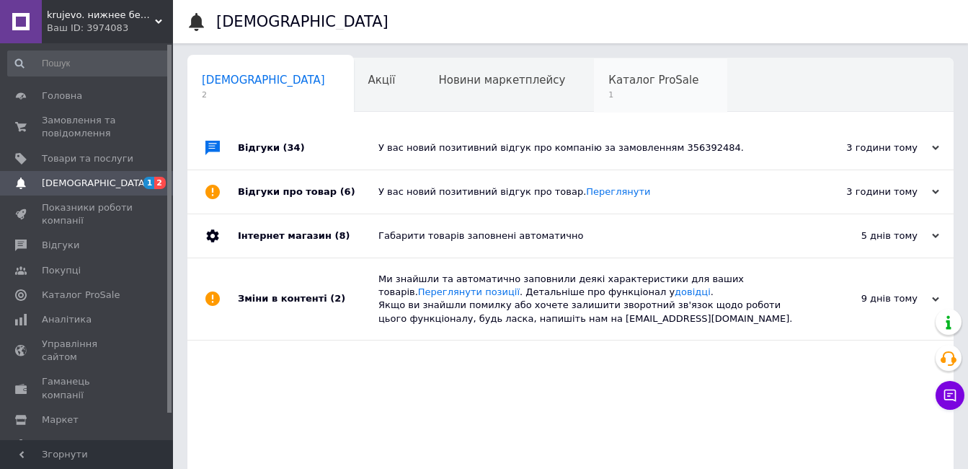
click at [608, 77] on span "Каталог ProSale" at bounding box center [653, 80] width 90 height 13
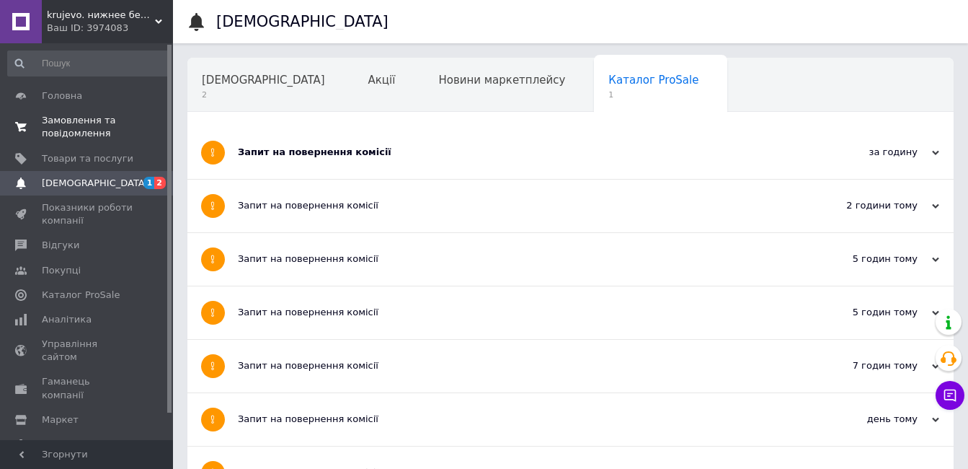
click at [88, 130] on span "Замовлення та повідомлення" at bounding box center [88, 127] width 92 height 26
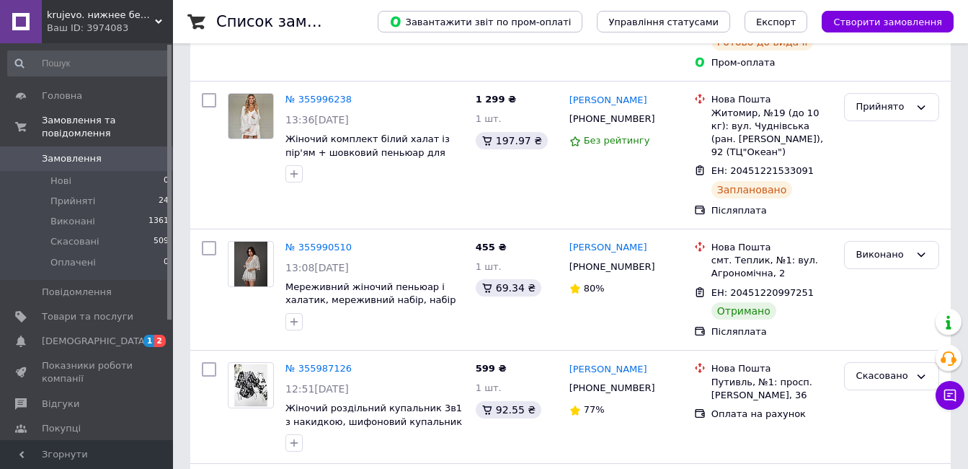
scroll to position [6614, 0]
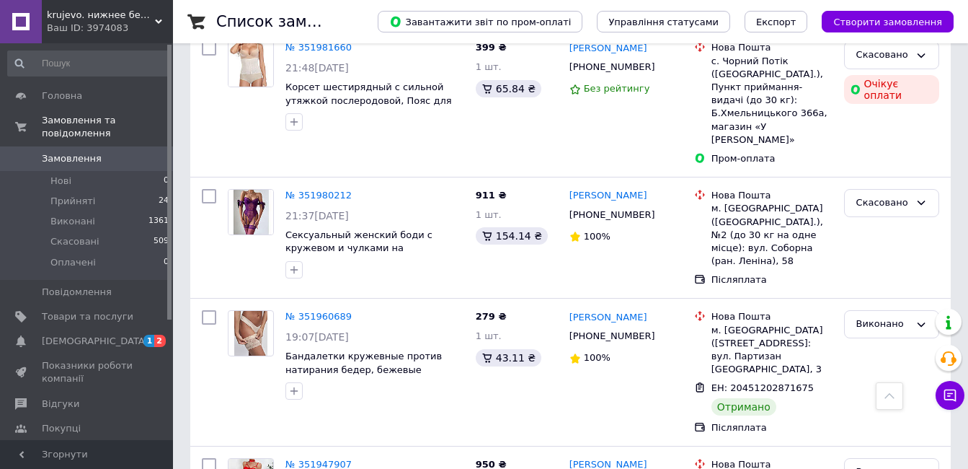
scroll to position [6394, 0]
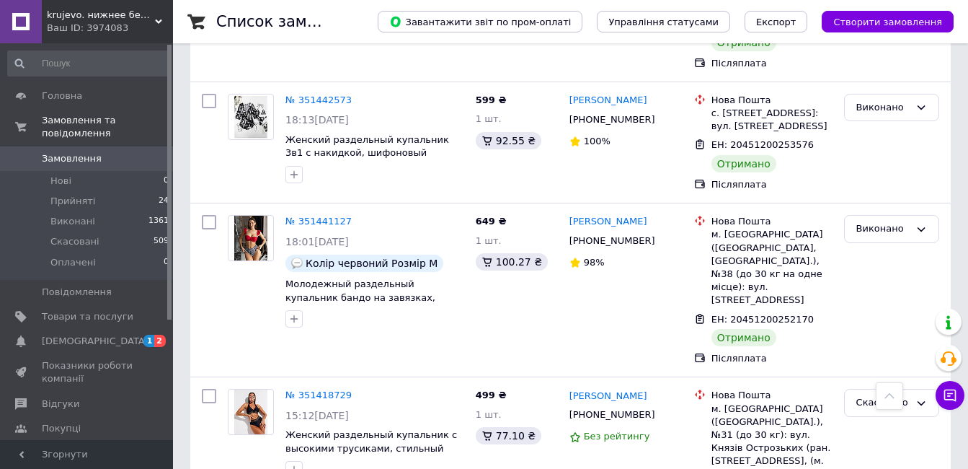
scroll to position [3748, 0]
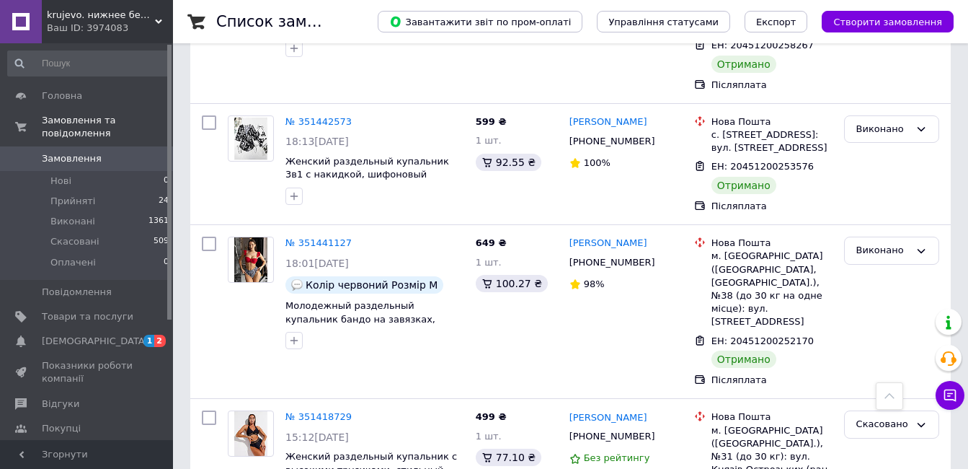
scroll to position [3676, 0]
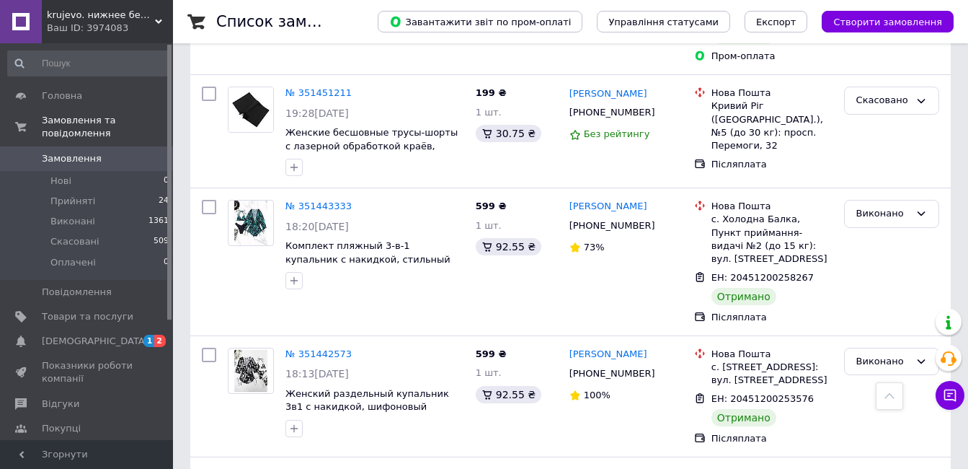
scroll to position [3388, 0]
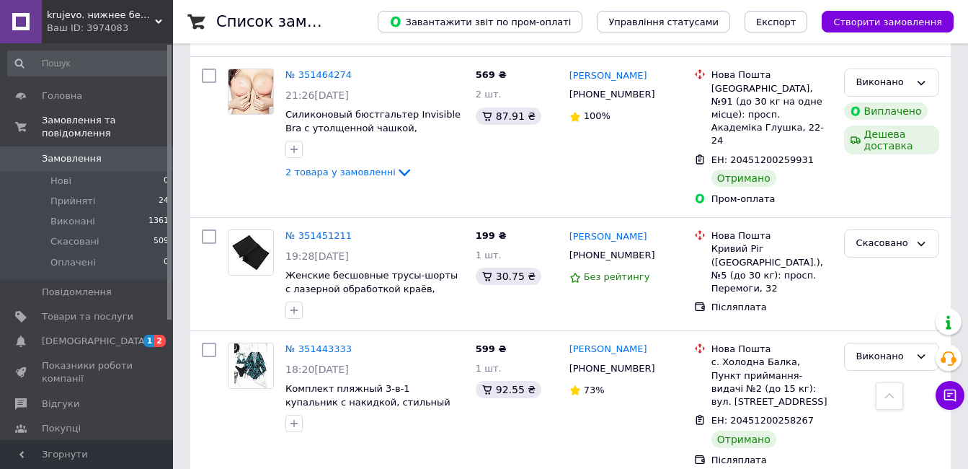
scroll to position [3244, 0]
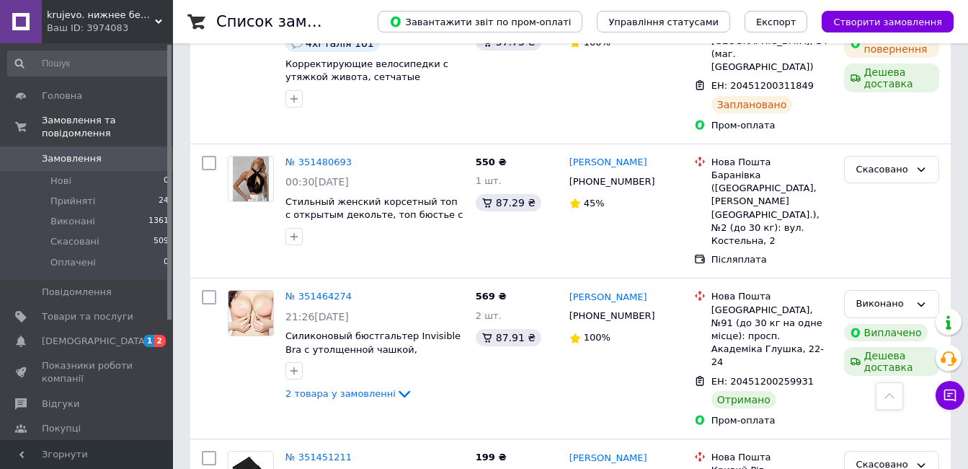
scroll to position [3100, 0]
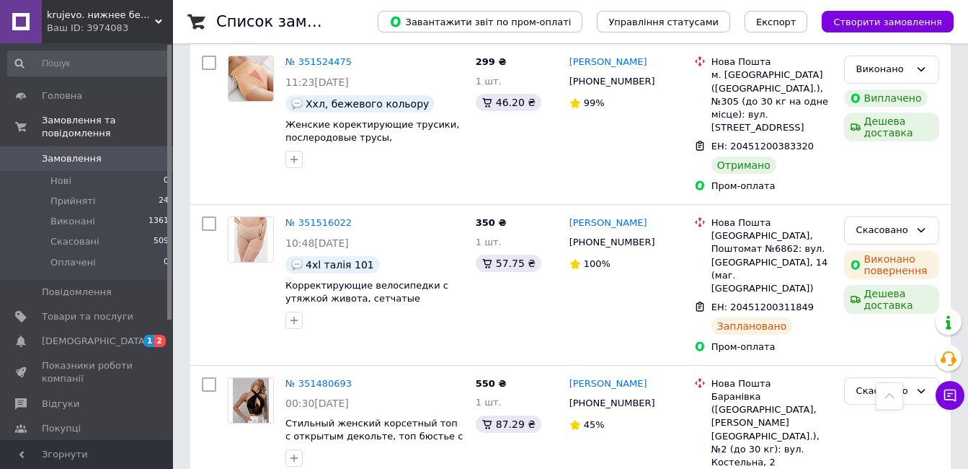
scroll to position [2883, 0]
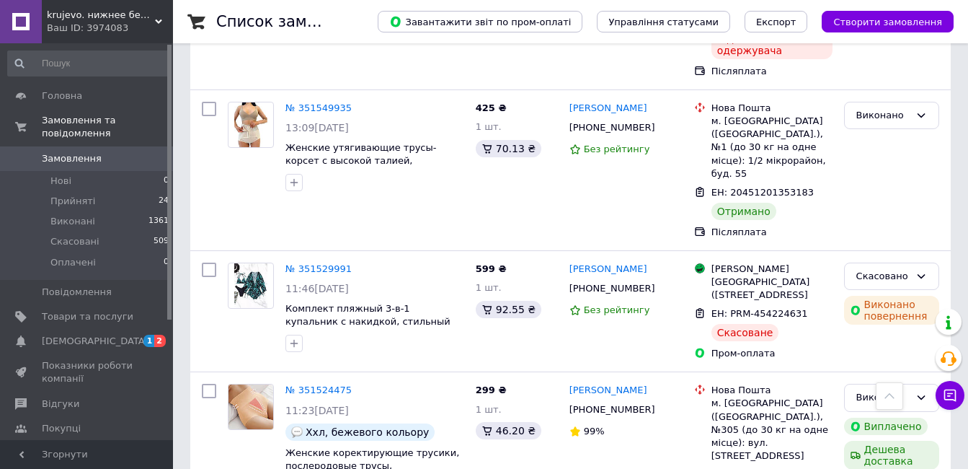
scroll to position [2523, 0]
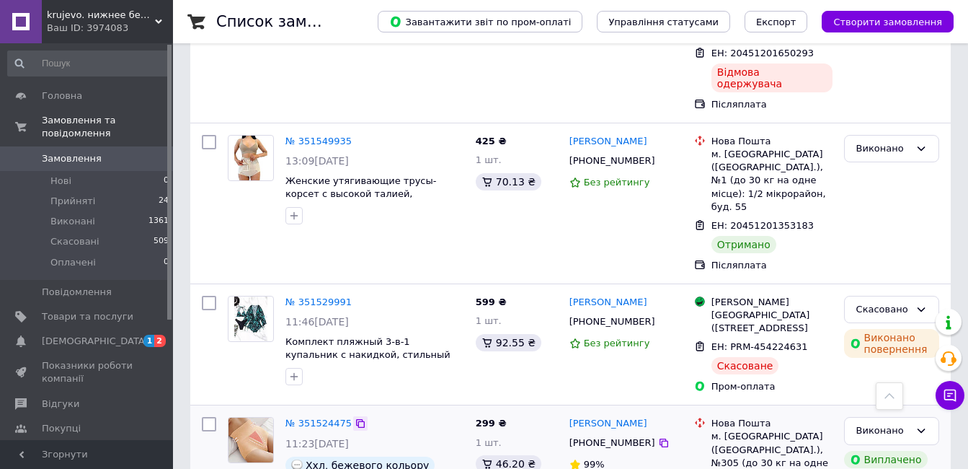
click at [356, 419] on icon at bounding box center [360, 423] width 9 height 9
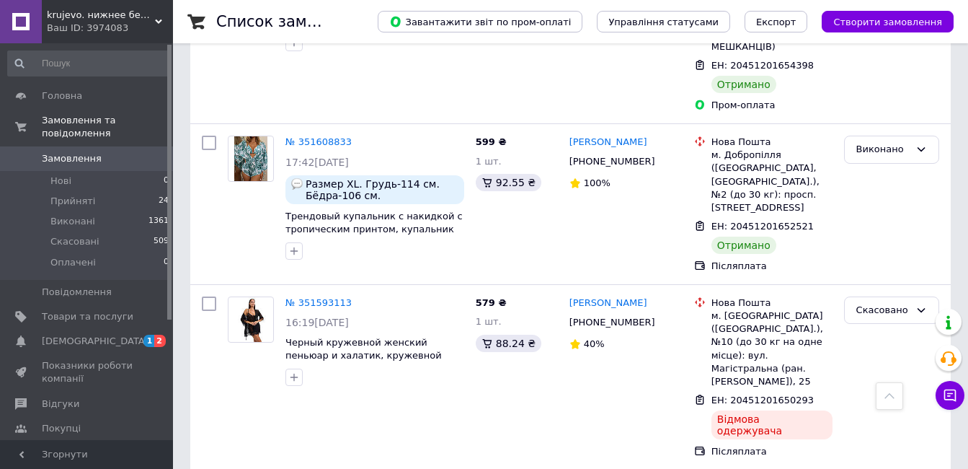
scroll to position [2162, 0]
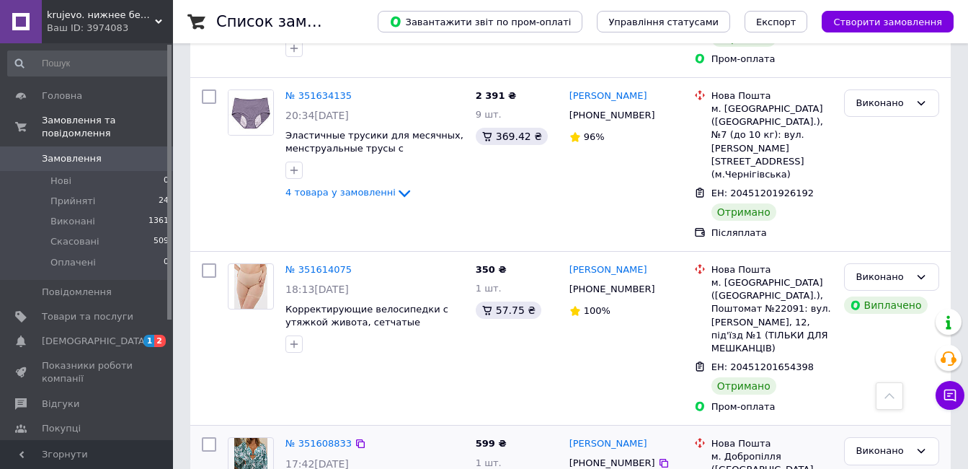
scroll to position [1874, 0]
click at [357, 440] on icon at bounding box center [360, 444] width 9 height 9
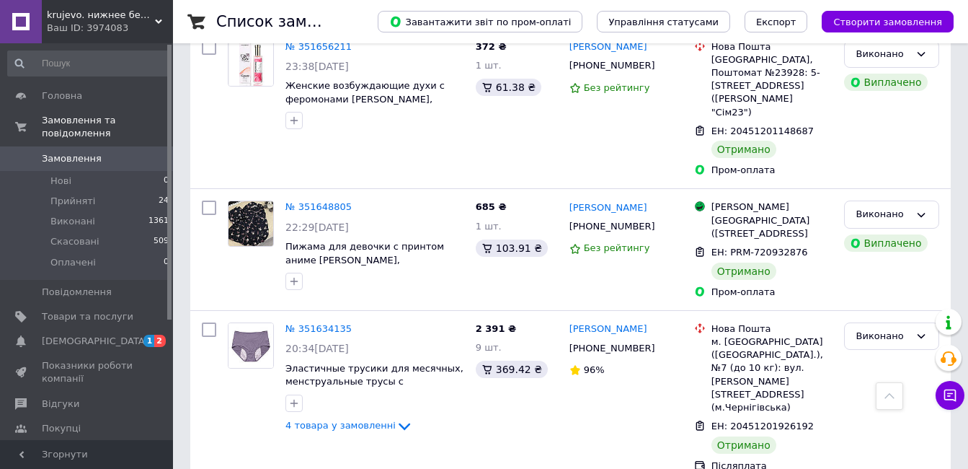
scroll to position [1658, 0]
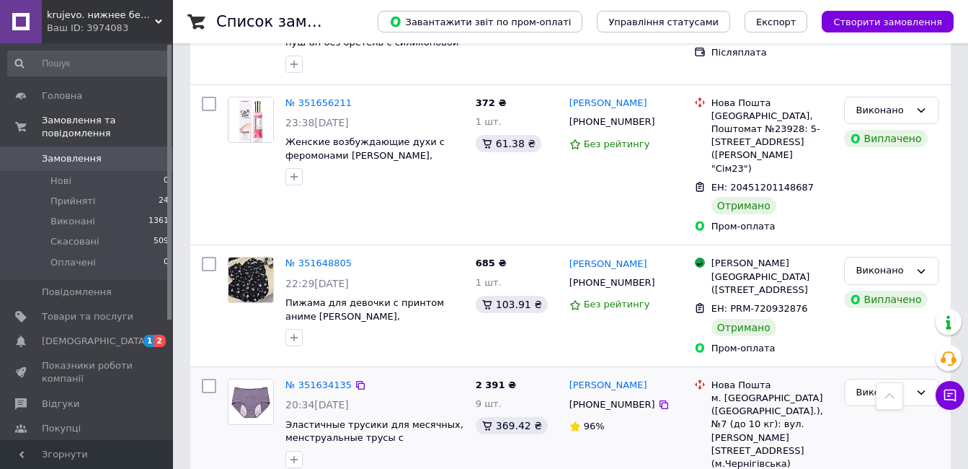
drag, startPoint x: 354, startPoint y: 208, endPoint x: 365, endPoint y: 231, distance: 25.8
click at [355, 379] on icon at bounding box center [361, 385] width 12 height 12
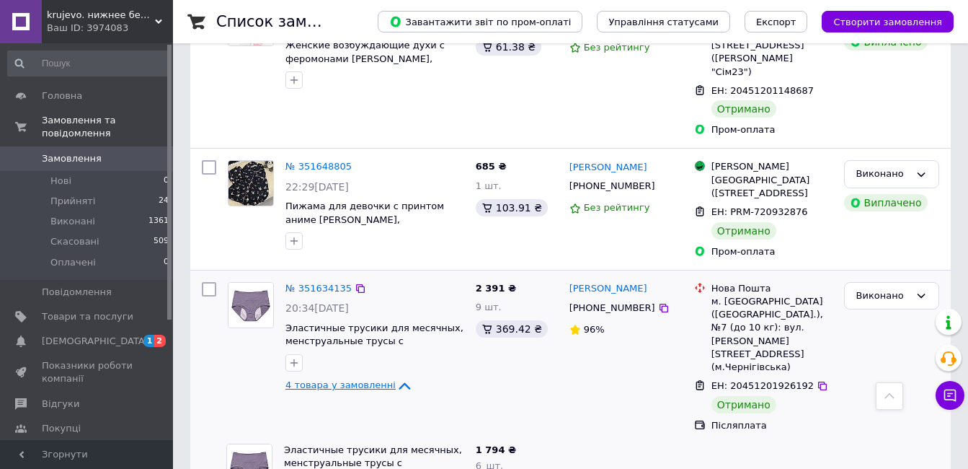
scroll to position [1658, 0]
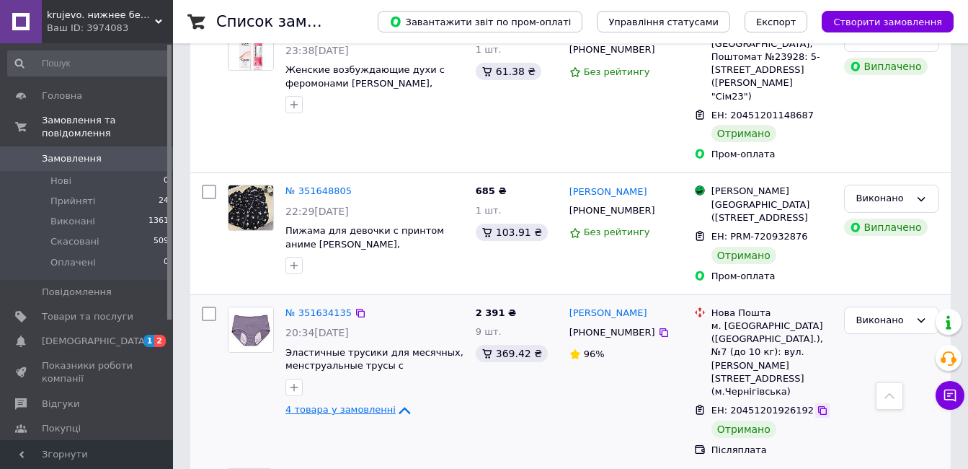
click at [817, 404] on icon at bounding box center [823, 410] width 12 height 12
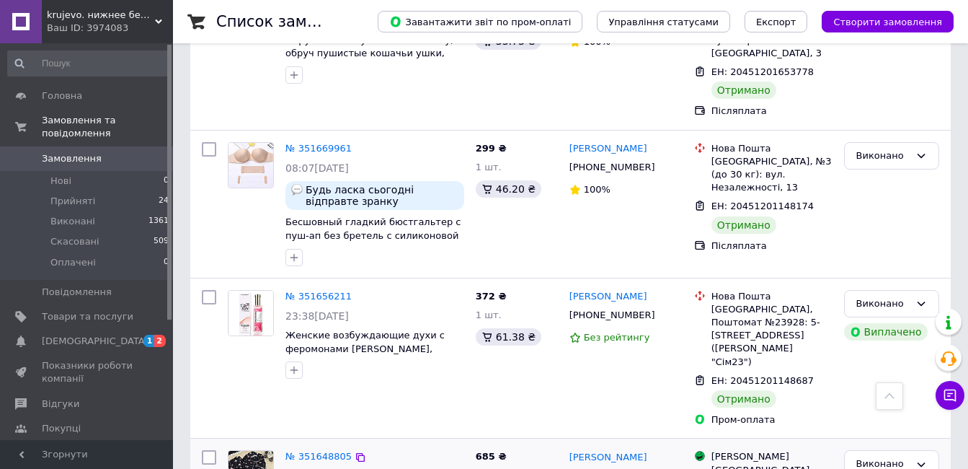
scroll to position [1370, 0]
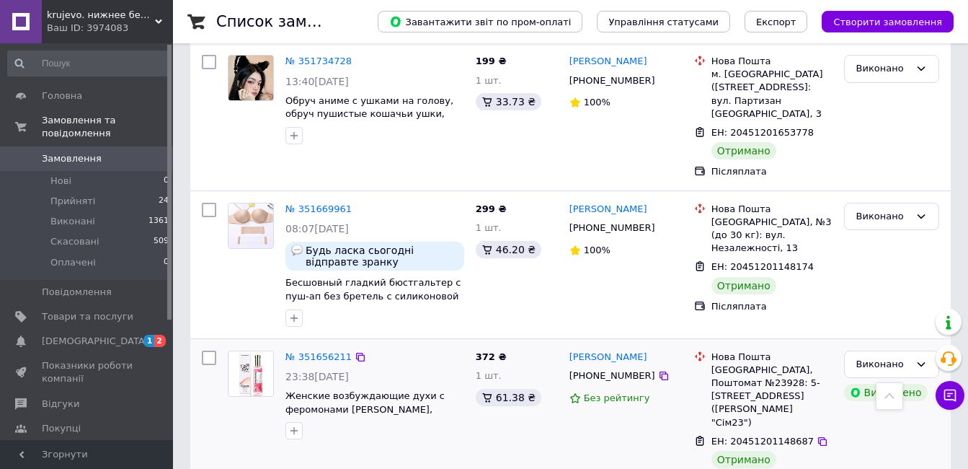
scroll to position [1297, 0]
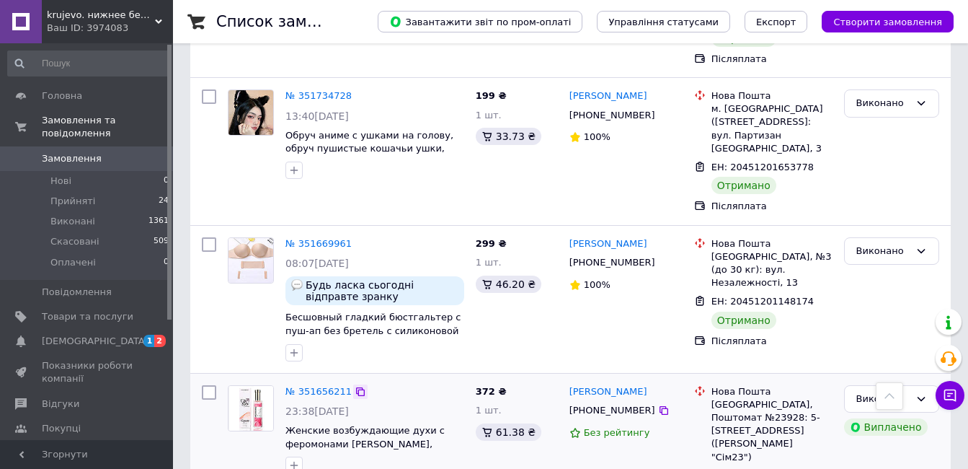
click at [355, 386] on icon at bounding box center [361, 392] width 12 height 12
click at [817, 468] on icon at bounding box center [823, 476] width 12 height 12
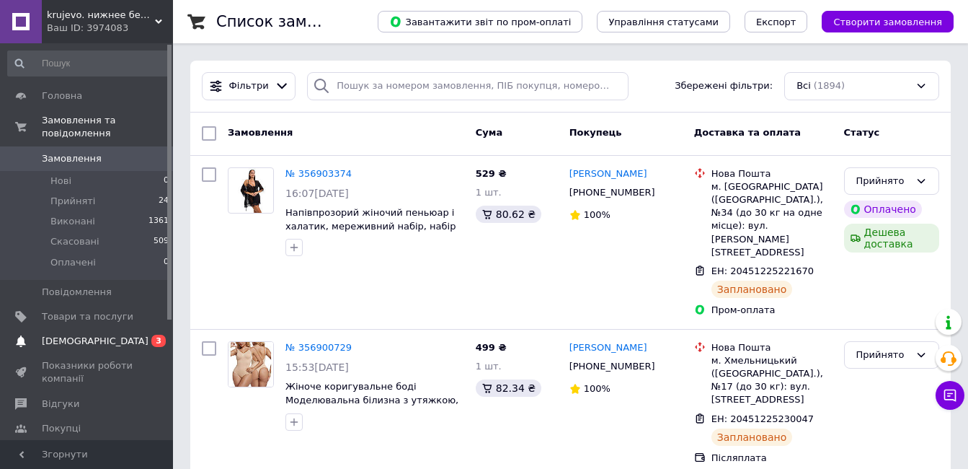
click at [92, 334] on span "[DEMOGRAPHIC_DATA]" at bounding box center [95, 340] width 107 height 13
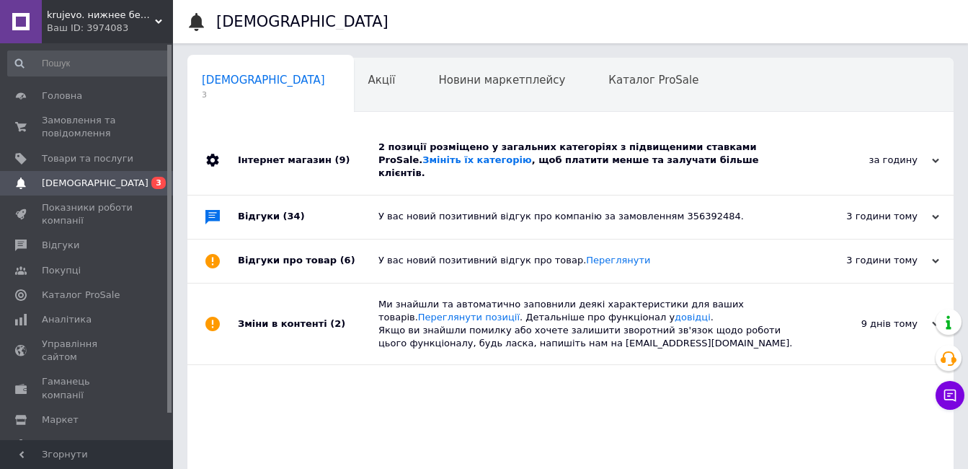
click at [540, 164] on div "2 позиції розміщено у загальних категоріях з підвищеними ставками ProSale. Змін…" at bounding box center [586, 161] width 417 height 40
